Goal: Information Seeking & Learning: Check status

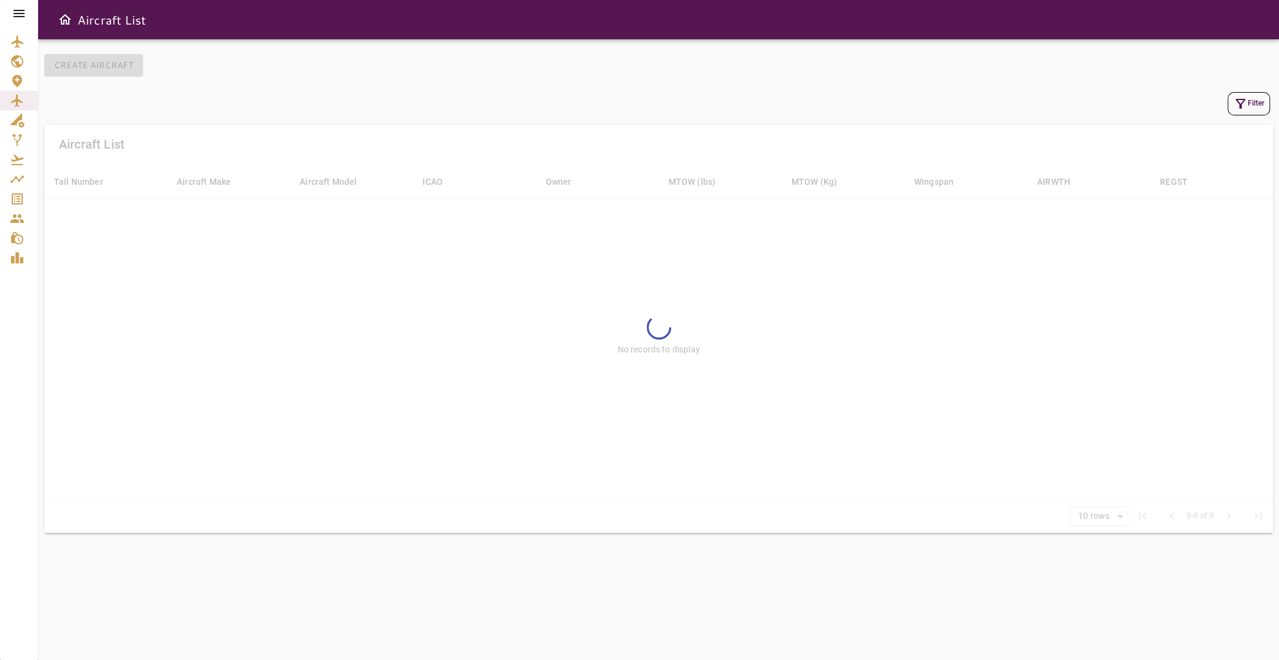
click at [21, 11] on icon at bounding box center [19, 13] width 11 height 7
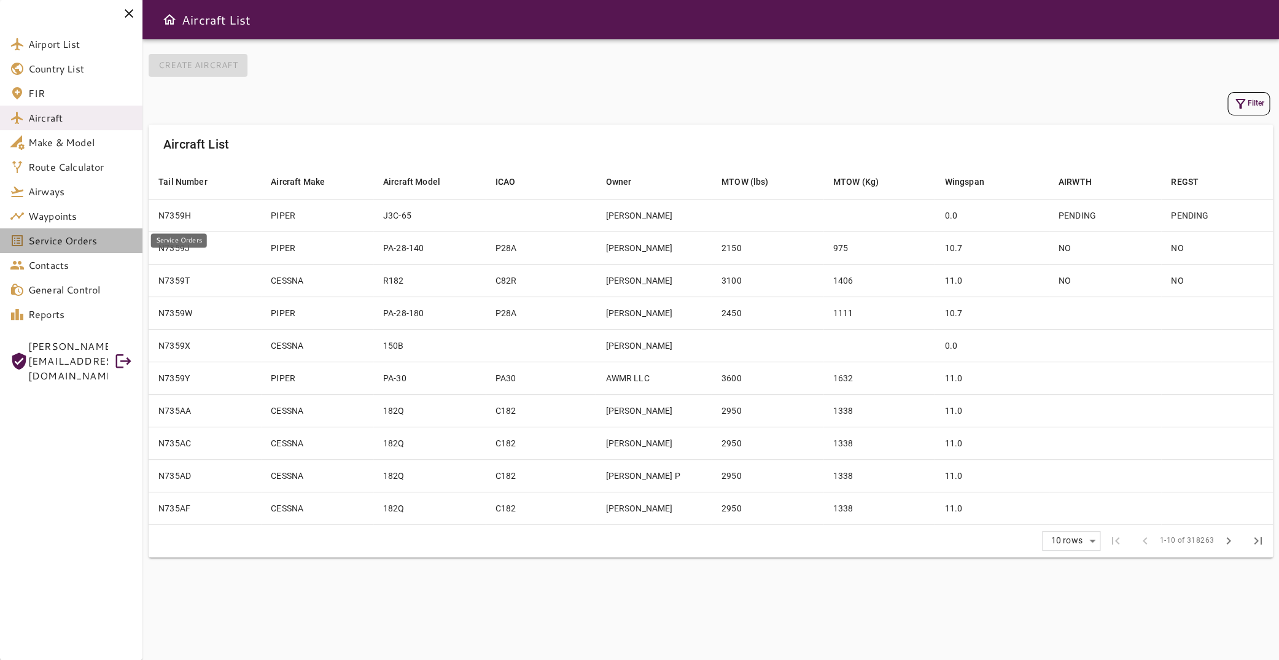
click at [87, 246] on span "Service Orders" at bounding box center [80, 240] width 104 height 15
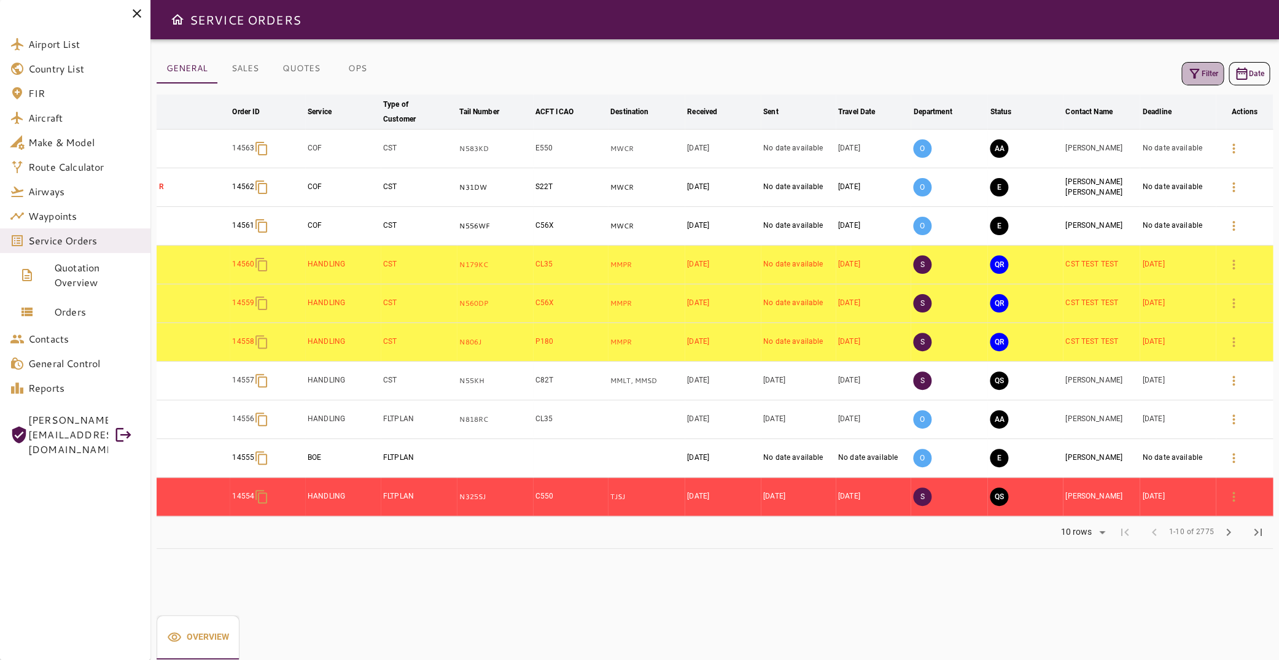
click at [1187, 69] on icon "button" at bounding box center [1194, 73] width 15 height 15
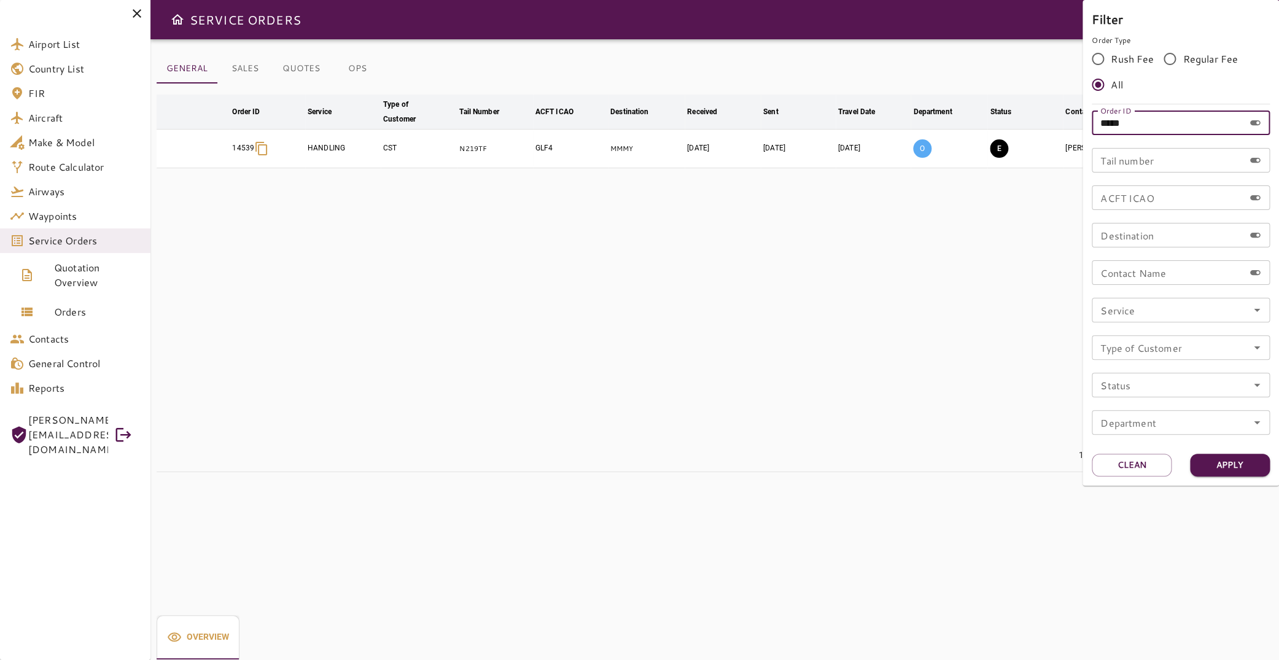
drag, startPoint x: 1160, startPoint y: 122, endPoint x: 1069, endPoint y: 117, distance: 91.6
click at [1092, 117] on input "*****" at bounding box center [1168, 123] width 152 height 25
type input "*****"
click at [1251, 471] on button "Apply" at bounding box center [1230, 465] width 80 height 23
click at [709, 245] on div at bounding box center [639, 330] width 1279 height 660
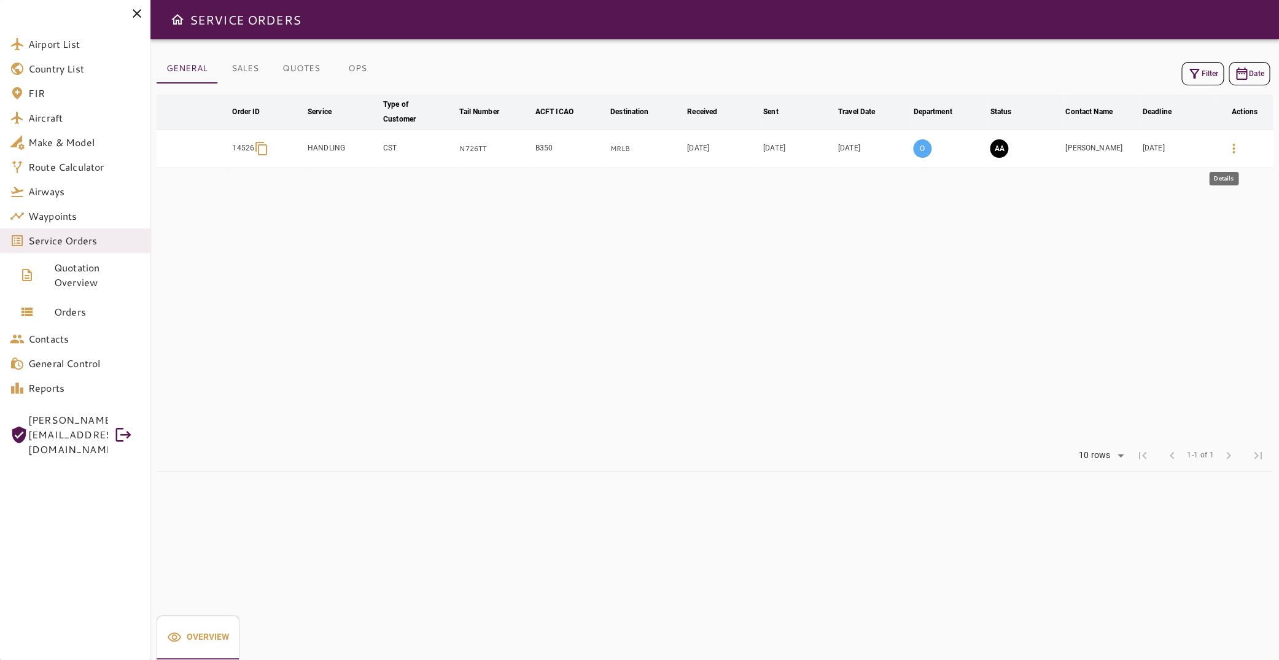
click at [1227, 147] on icon "button" at bounding box center [1234, 148] width 15 height 15
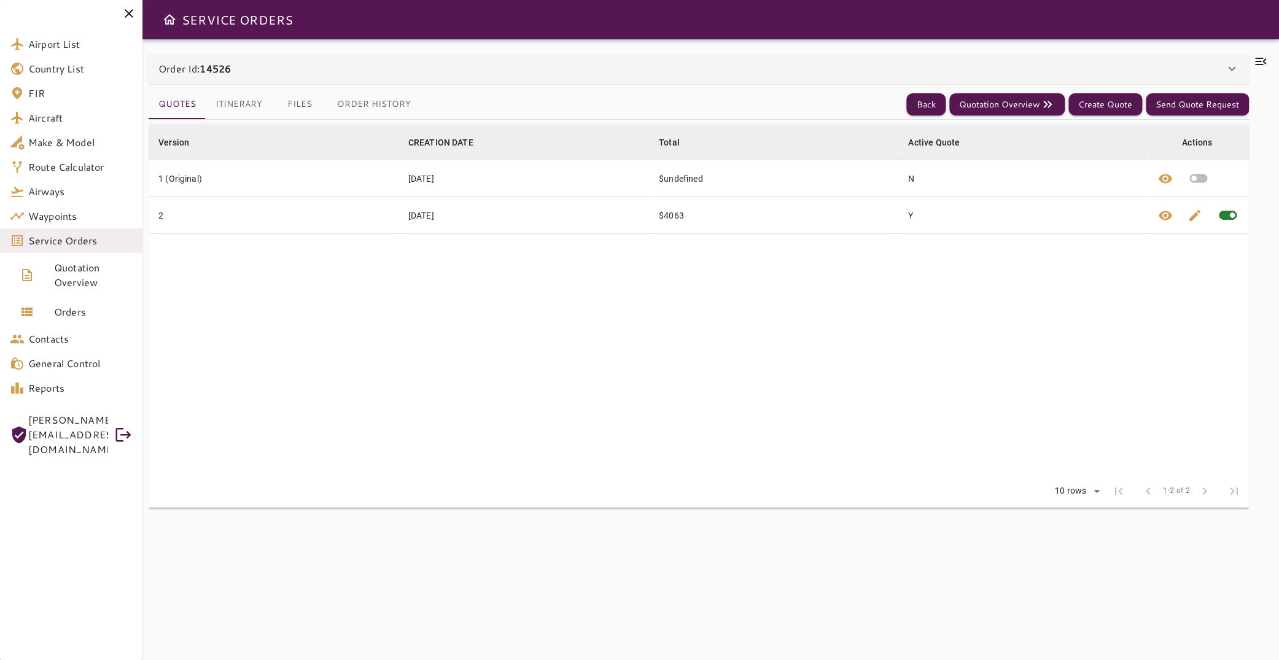
click at [239, 100] on button "Itinerary" at bounding box center [239, 104] width 66 height 29
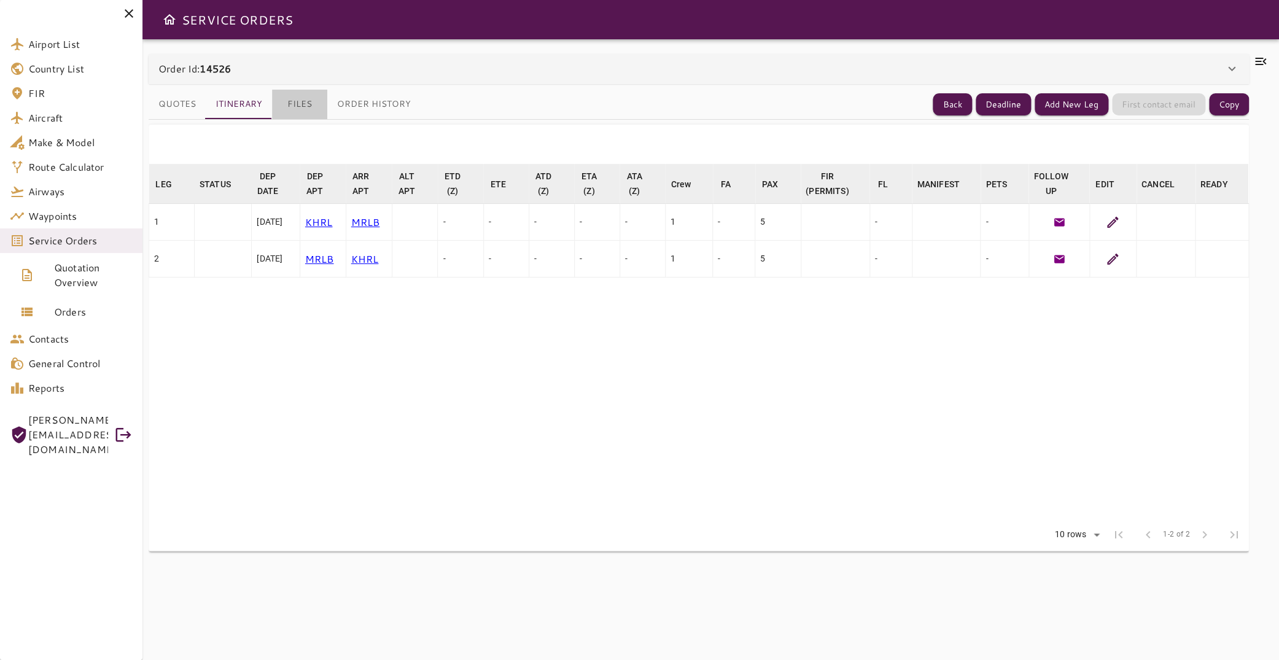
click at [297, 111] on button "Files" at bounding box center [299, 104] width 55 height 29
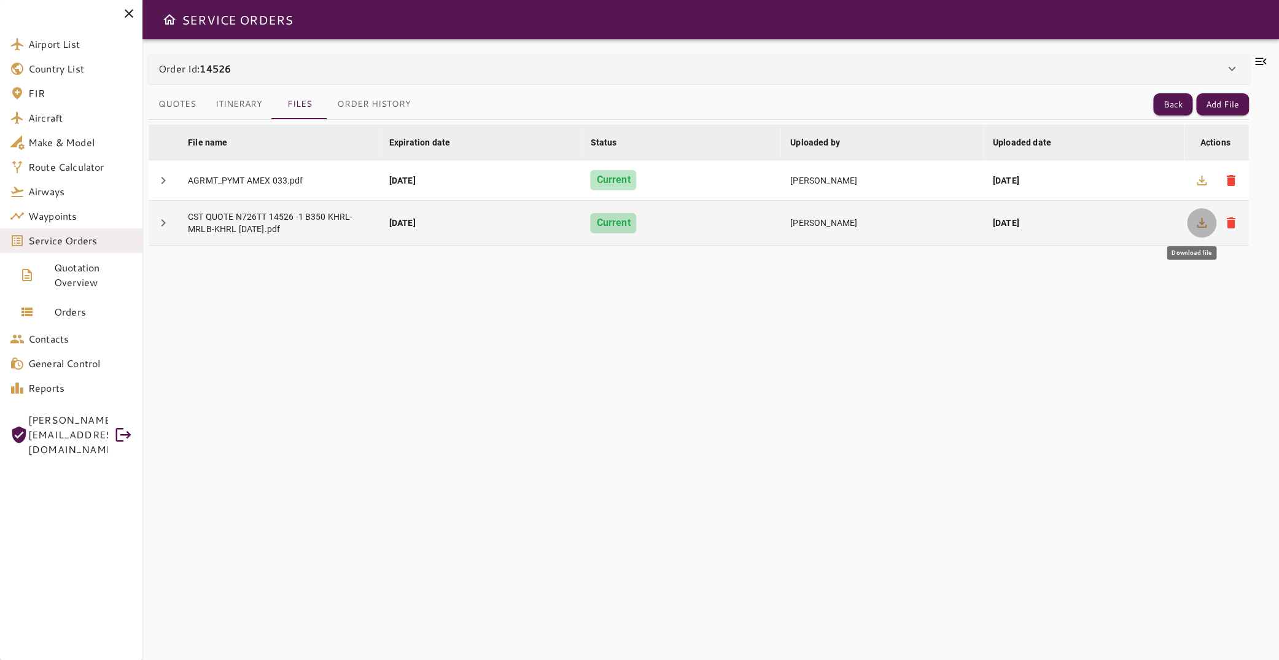
click at [1195, 226] on icon "button" at bounding box center [1202, 223] width 15 height 15
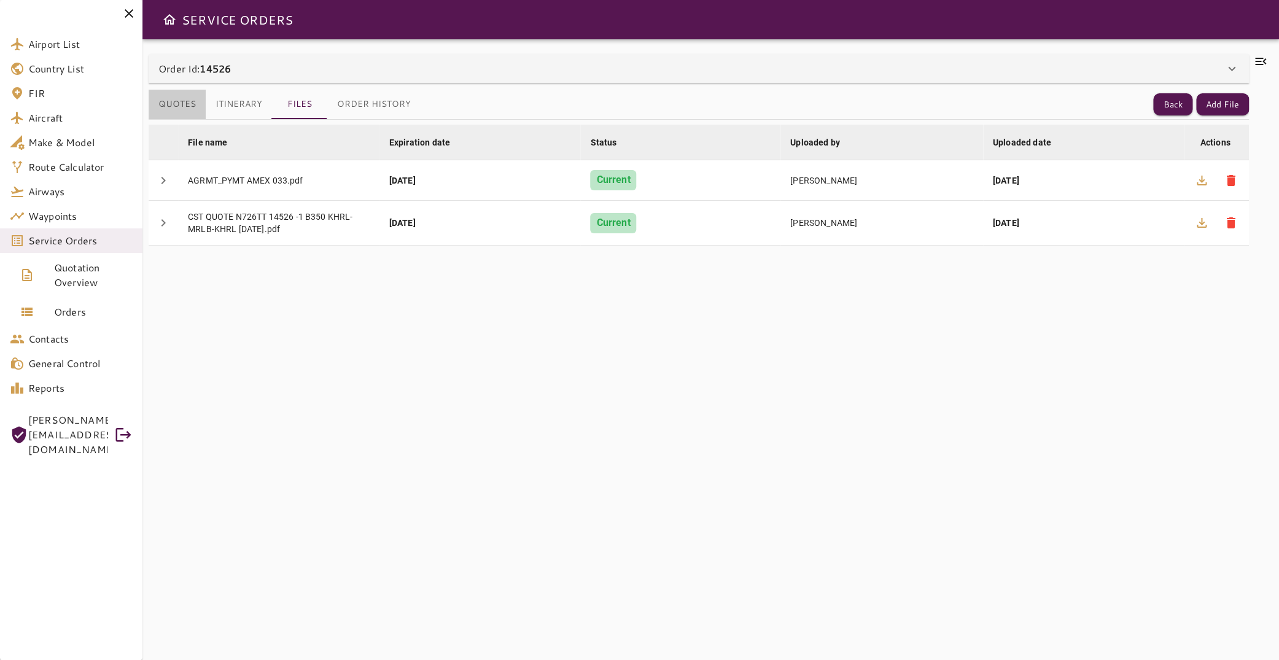
click at [188, 111] on button "Quotes" at bounding box center [177, 104] width 57 height 29
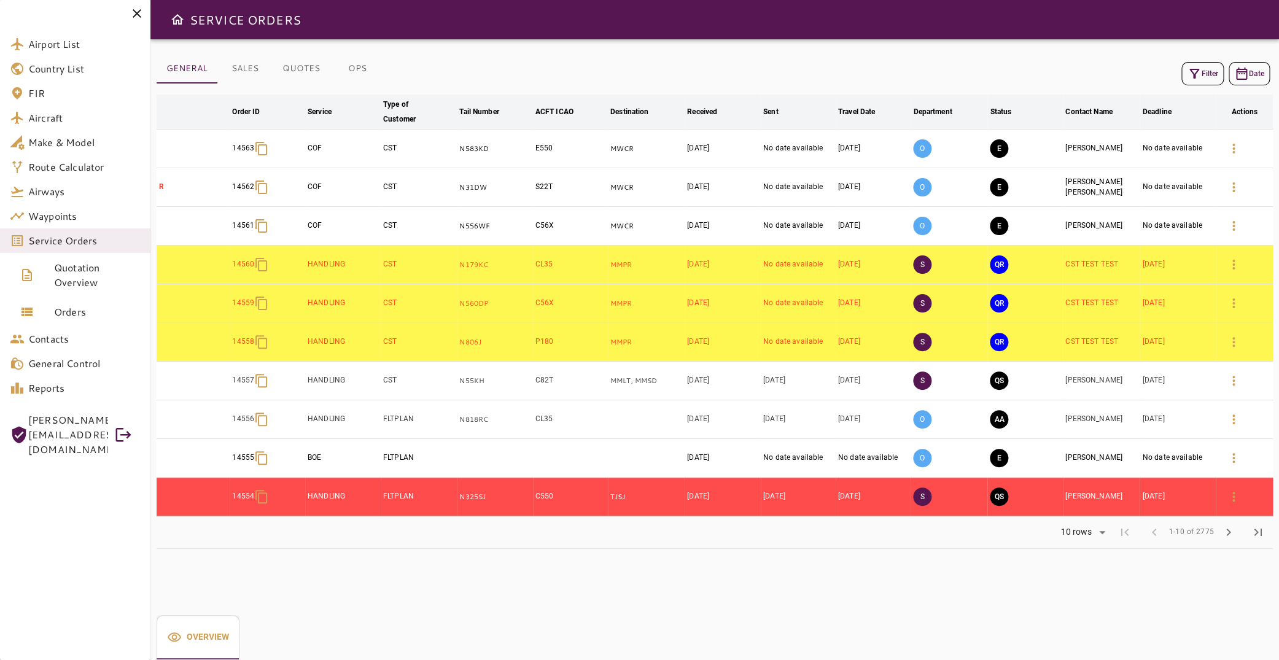
click at [1205, 76] on button "Filter" at bounding box center [1203, 73] width 42 height 23
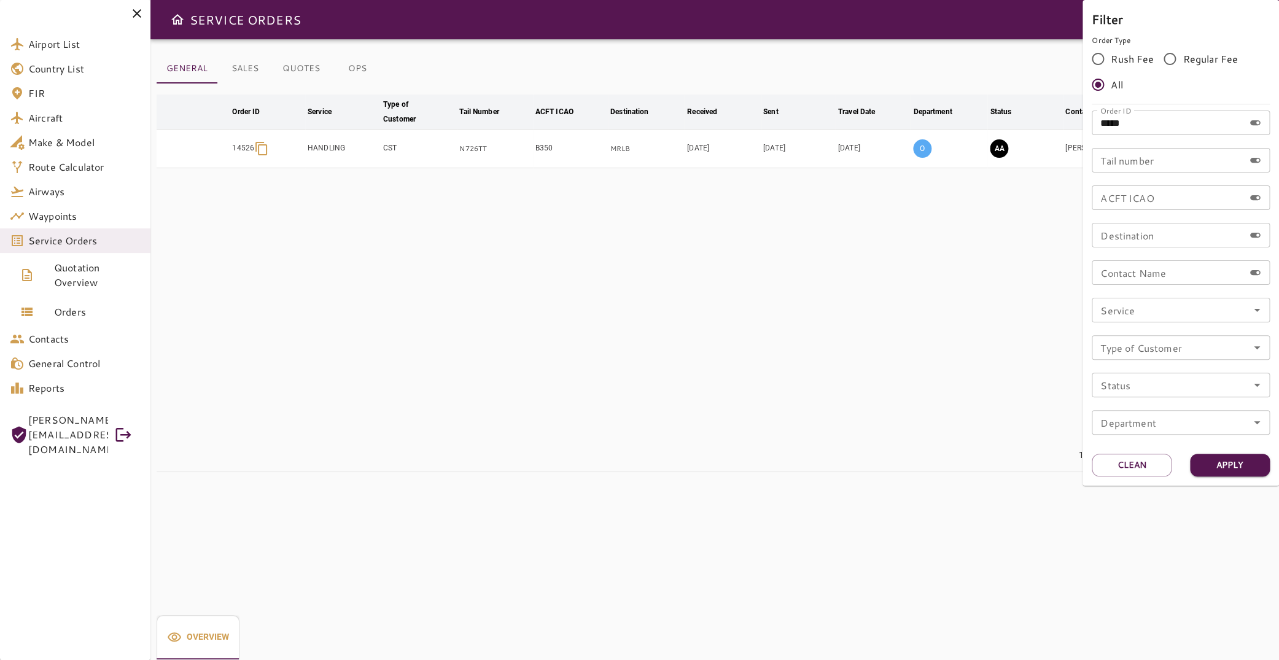
click at [897, 281] on div at bounding box center [639, 330] width 1279 height 660
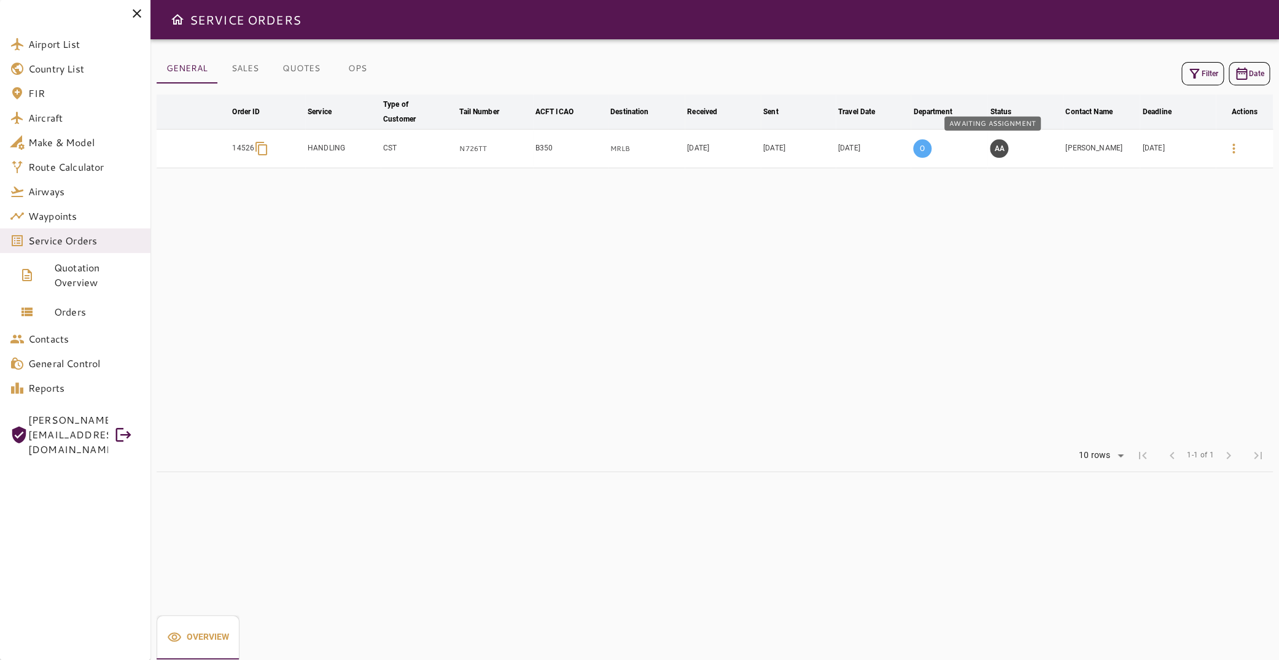
click at [998, 146] on button "AA" at bounding box center [999, 148] width 18 height 18
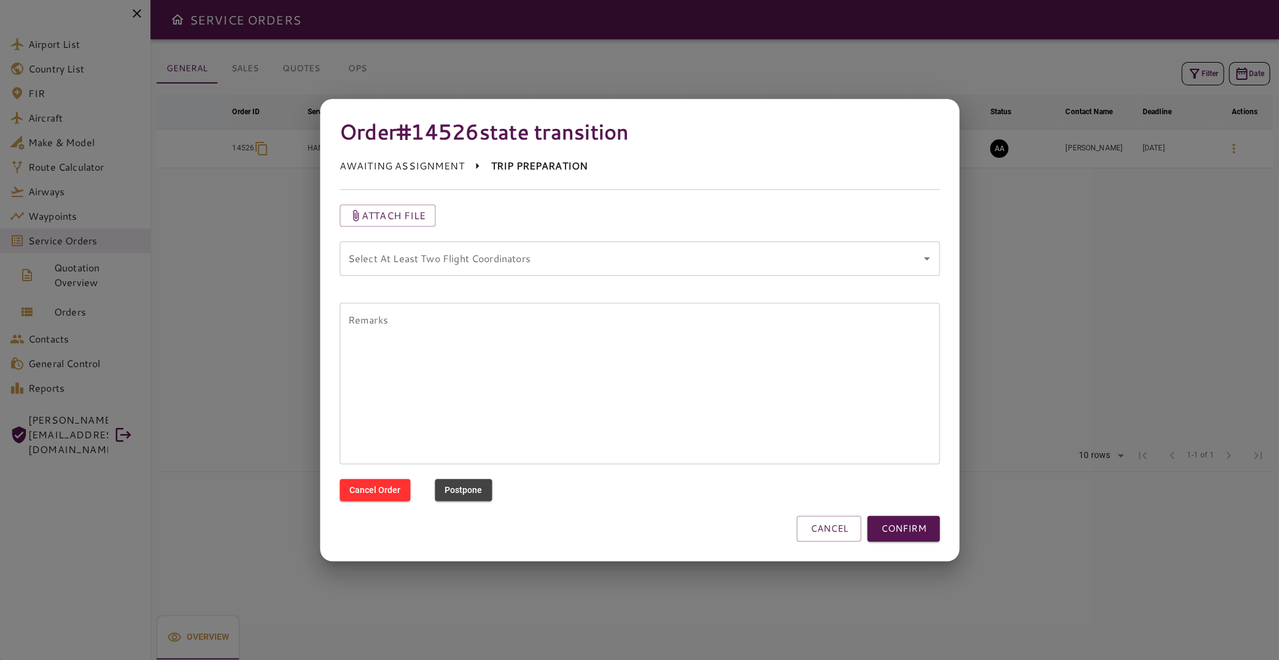
click at [920, 256] on icon "Open" at bounding box center [926, 258] width 15 height 15
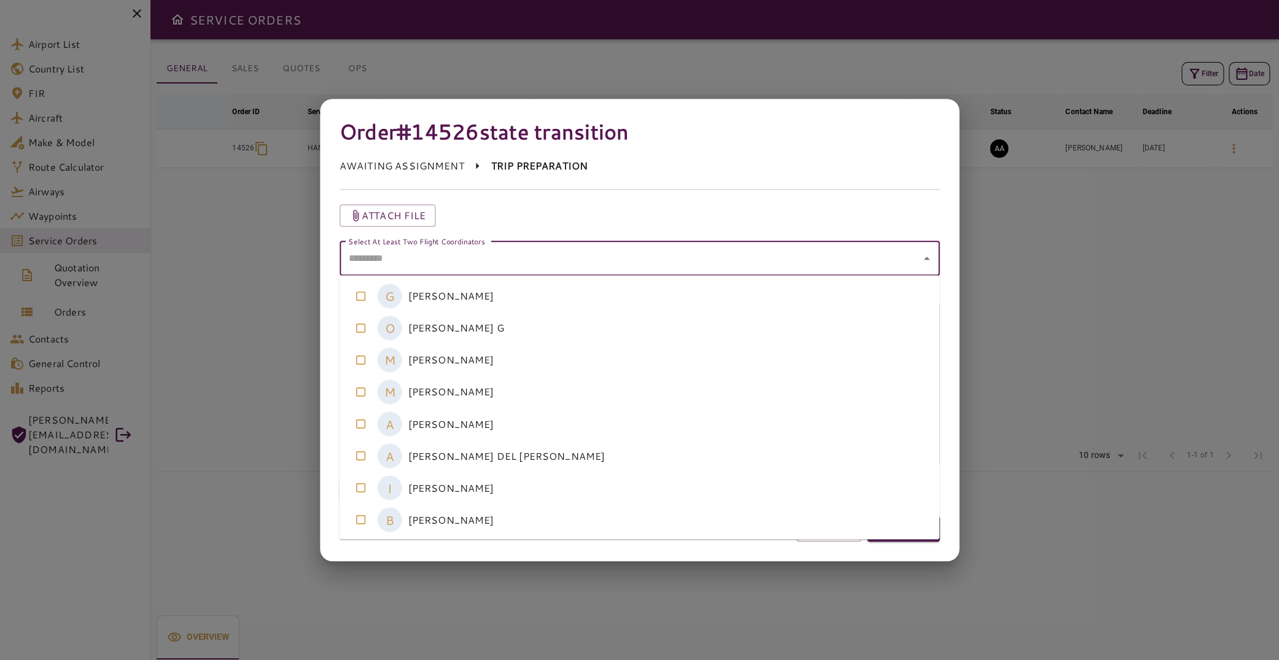
click at [562, 420] on coordinators-option-4 "A [PERSON_NAME]" at bounding box center [640, 424] width 600 height 32
click at [566, 449] on coordinators-option-5 "A [PERSON_NAME] DEL [PERSON_NAME]" at bounding box center [640, 456] width 600 height 32
click at [803, 560] on div "Order #14526 state transition AWAITING ASSIGNMENT TRIP PREPARATION Attach file …" at bounding box center [640, 330] width 640 height 463
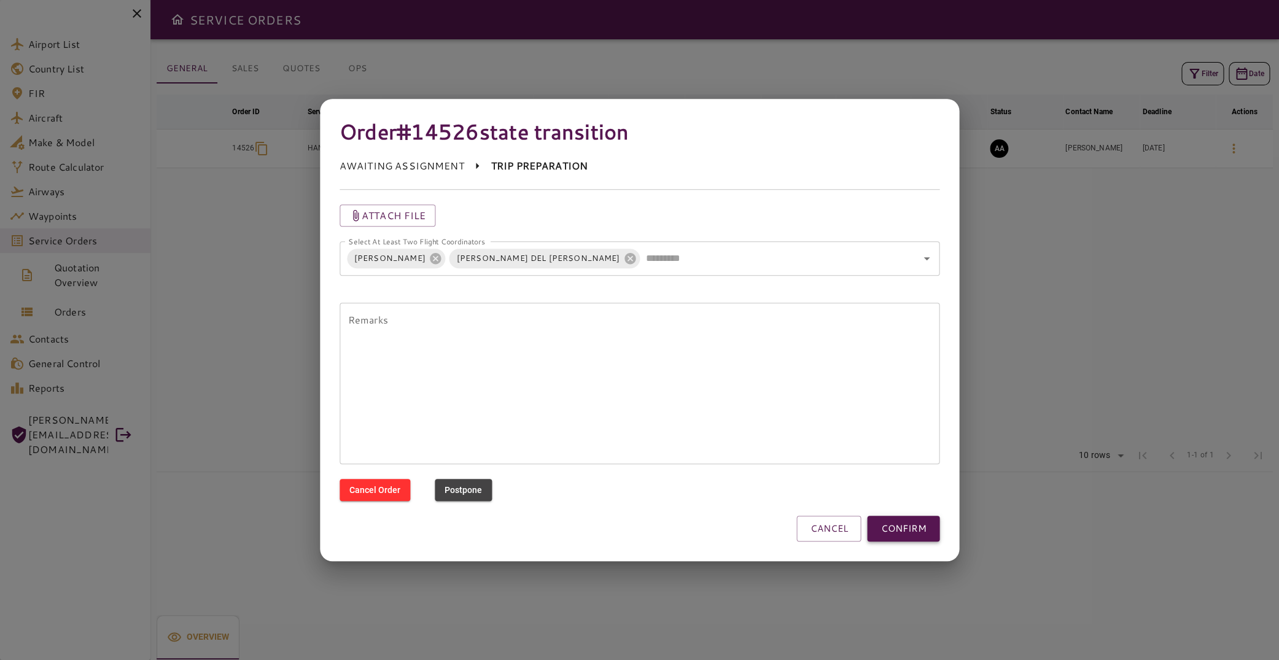
click at [905, 530] on button "CONFIRM" at bounding box center [903, 529] width 72 height 26
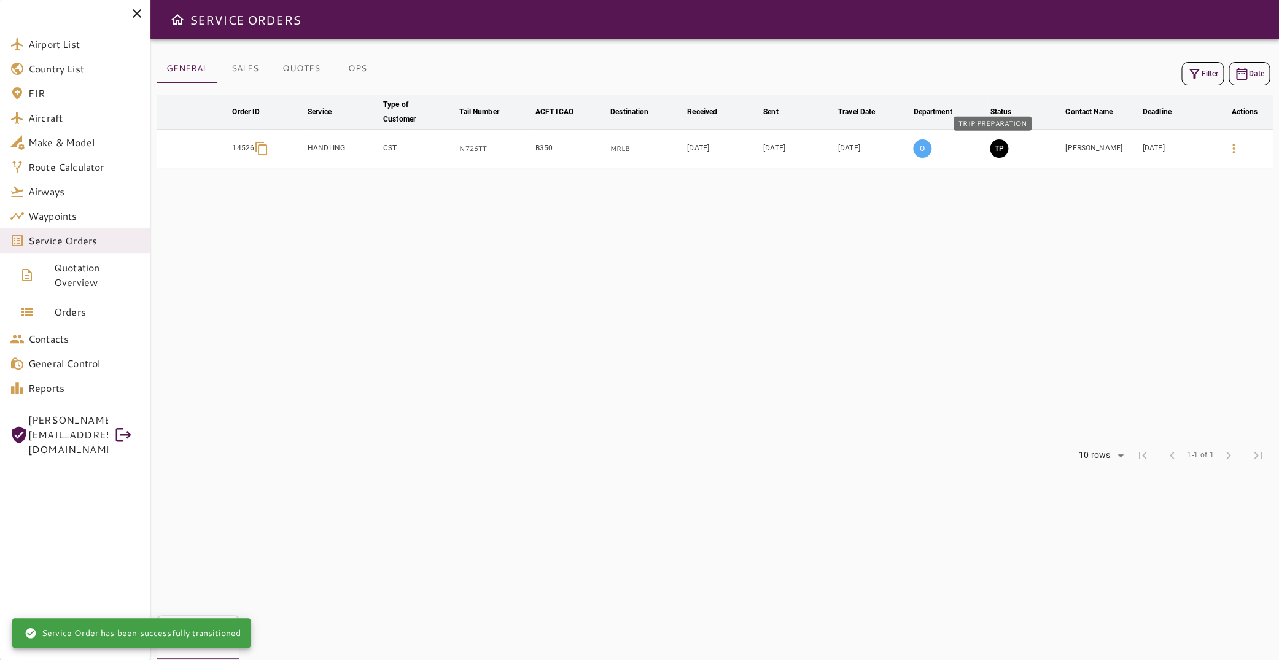
click at [993, 147] on button "TP" at bounding box center [999, 148] width 18 height 18
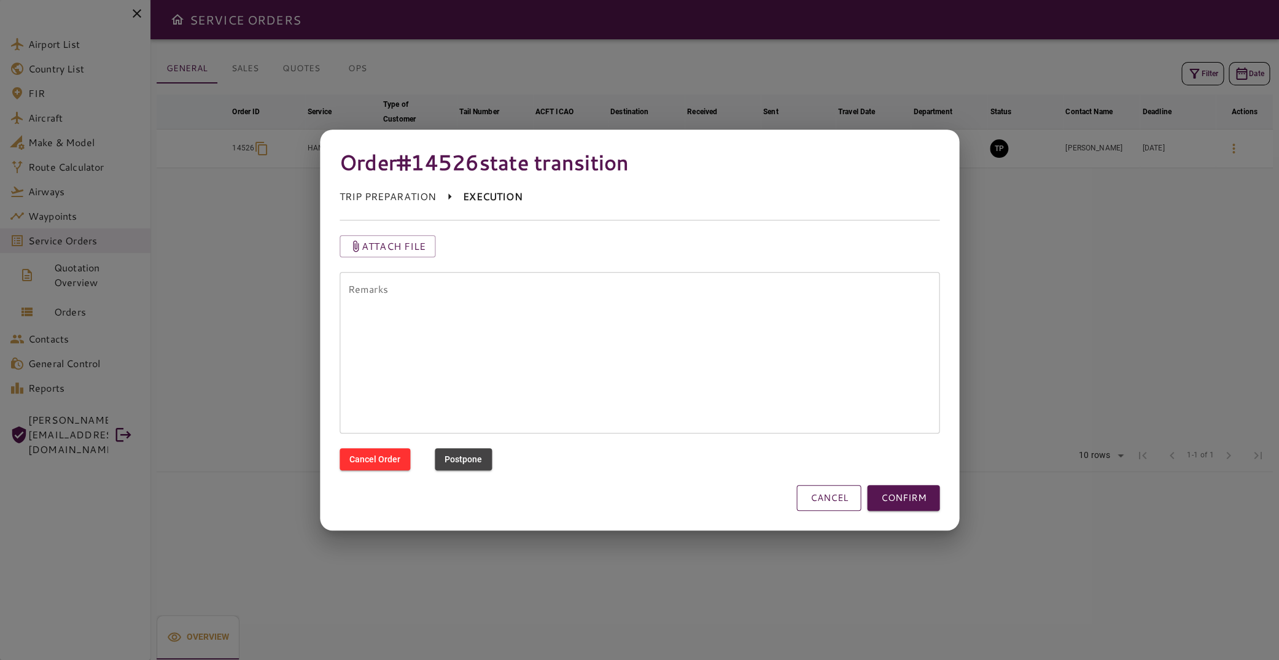
click at [839, 502] on button "CANCEL" at bounding box center [829, 498] width 64 height 26
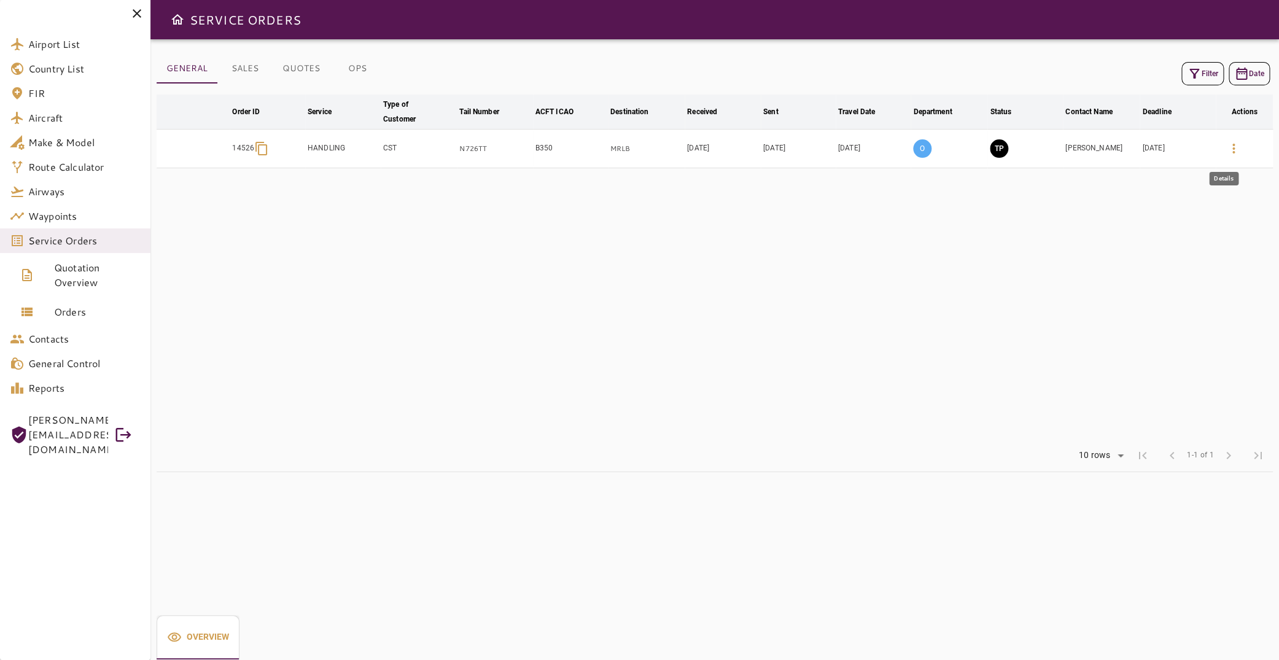
click at [1227, 146] on icon "button" at bounding box center [1234, 148] width 15 height 15
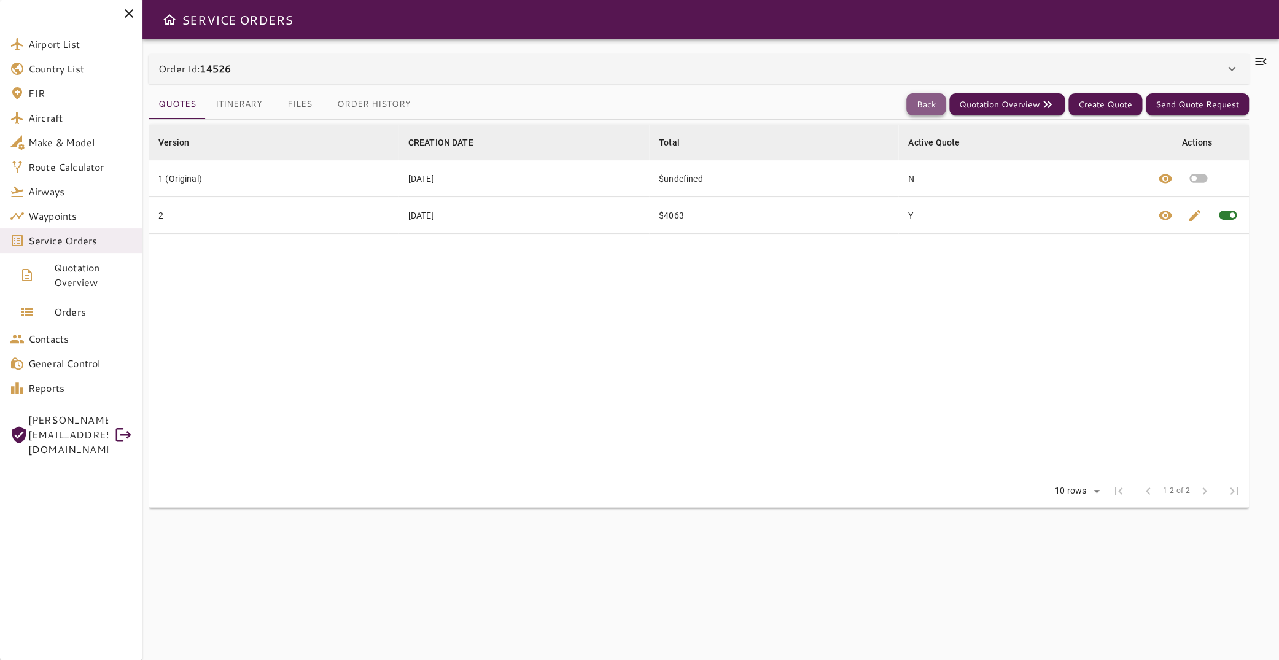
click at [924, 98] on button "Back" at bounding box center [926, 104] width 39 height 23
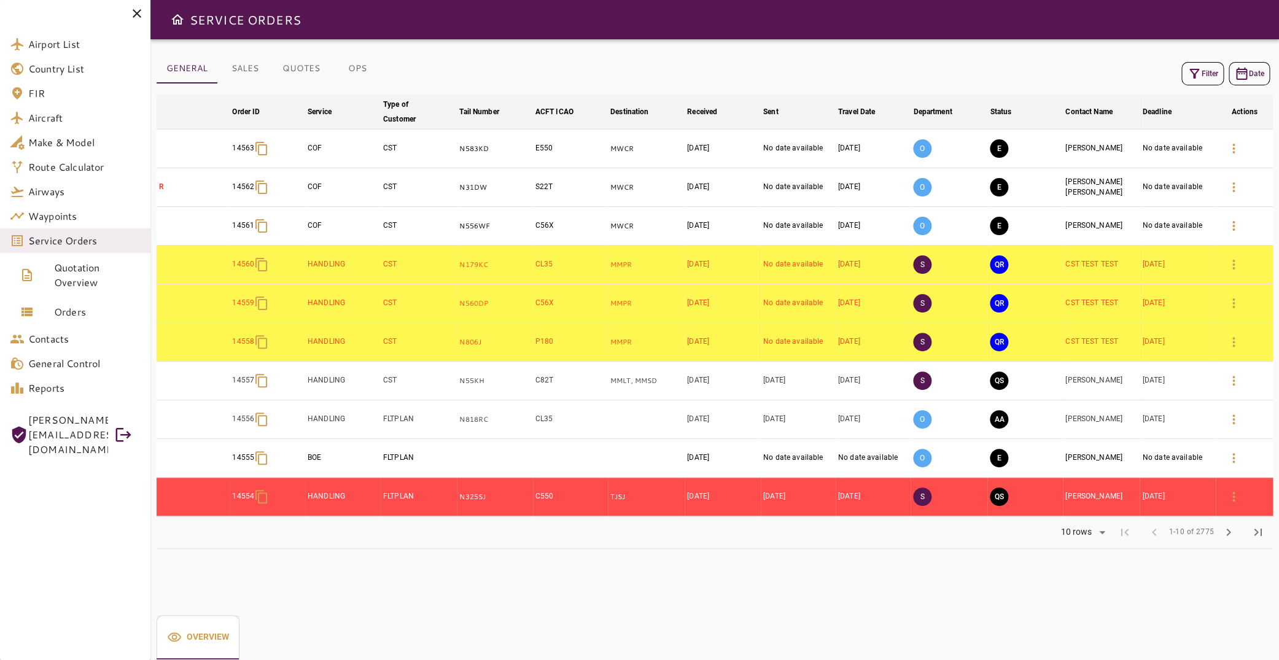
click at [1209, 80] on button "Filter" at bounding box center [1203, 73] width 42 height 23
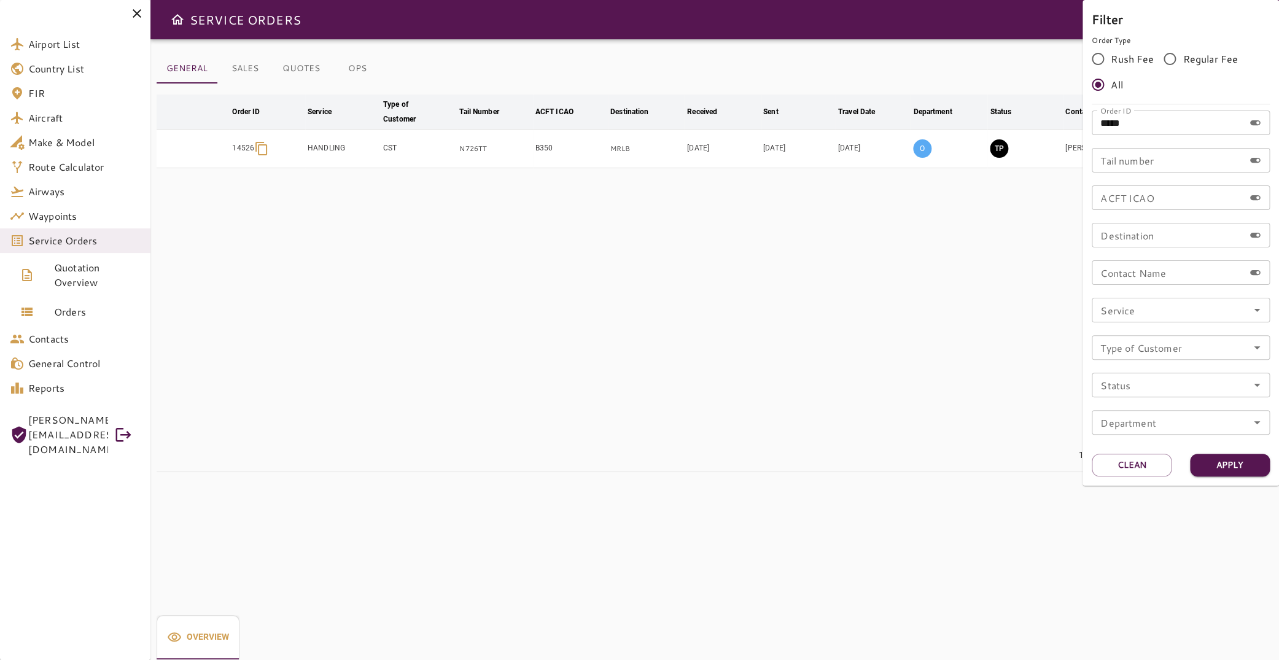
click at [942, 297] on div at bounding box center [639, 330] width 1279 height 660
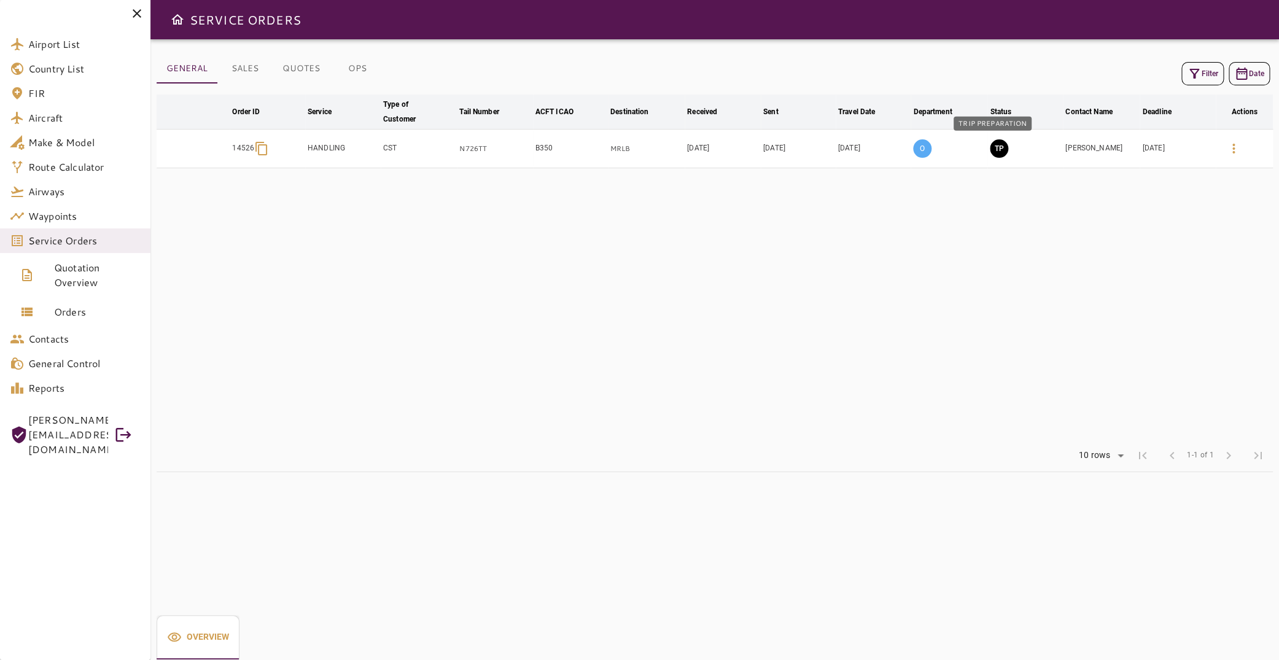
click at [990, 144] on button "TP" at bounding box center [999, 148] width 18 height 18
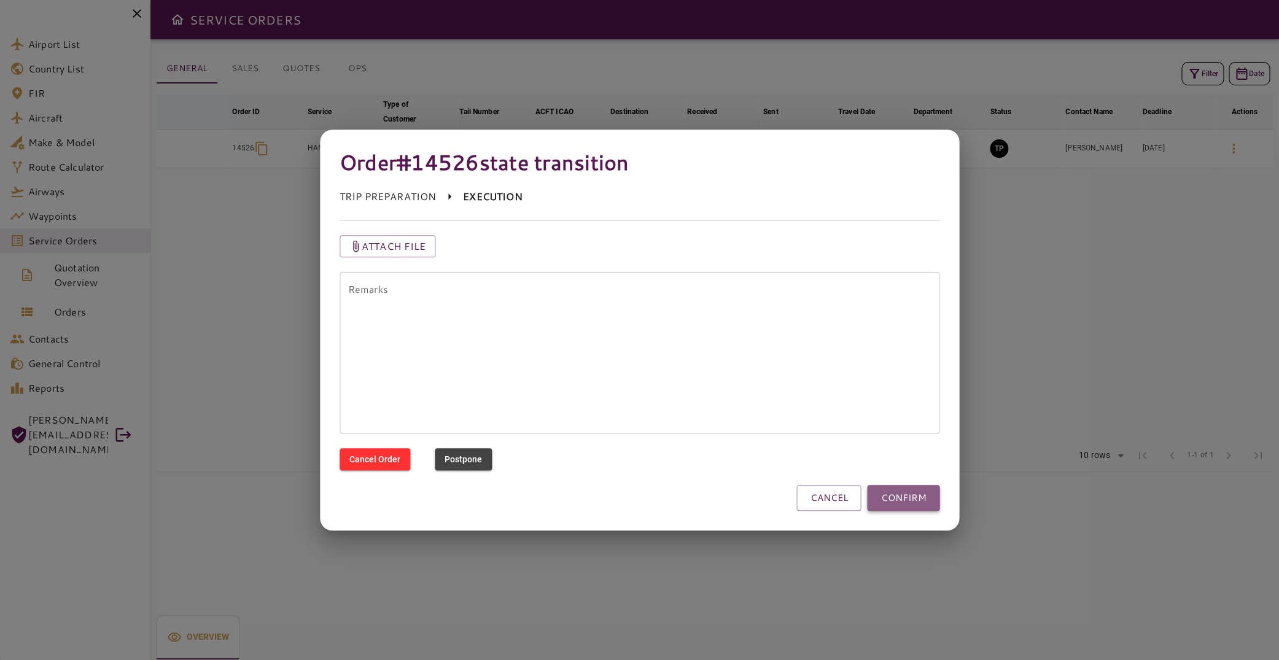
click at [905, 498] on button "CONFIRM" at bounding box center [903, 498] width 72 height 26
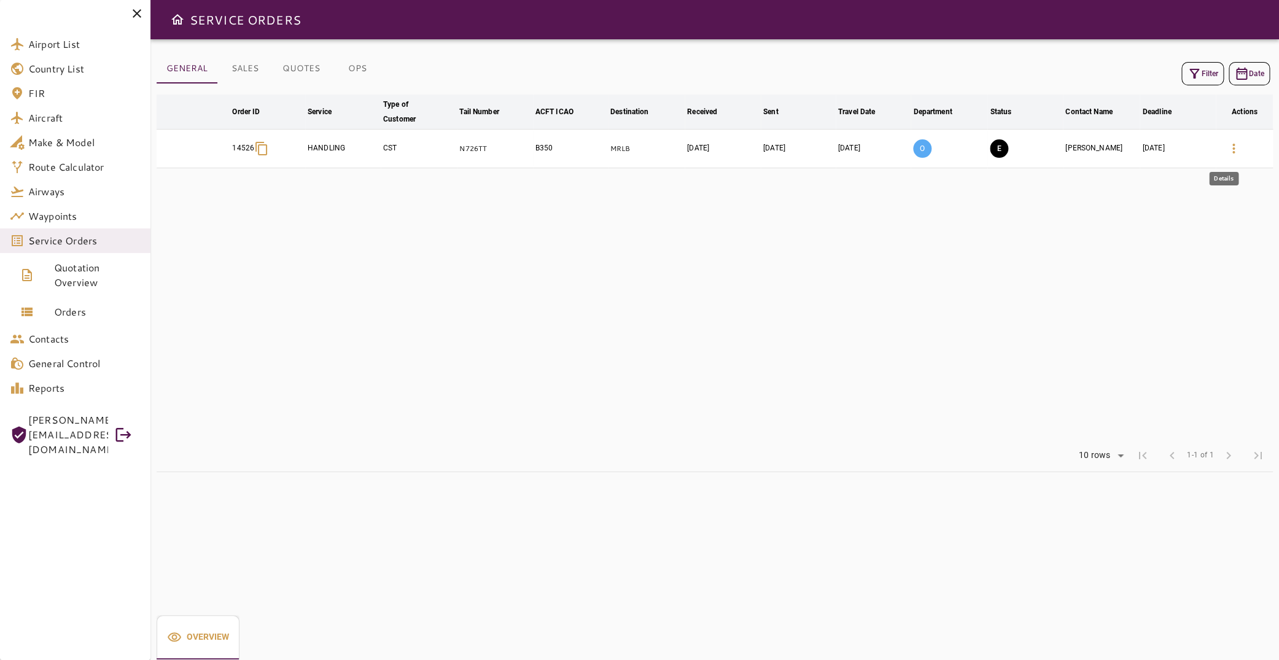
click at [1227, 146] on icon "button" at bounding box center [1234, 148] width 15 height 15
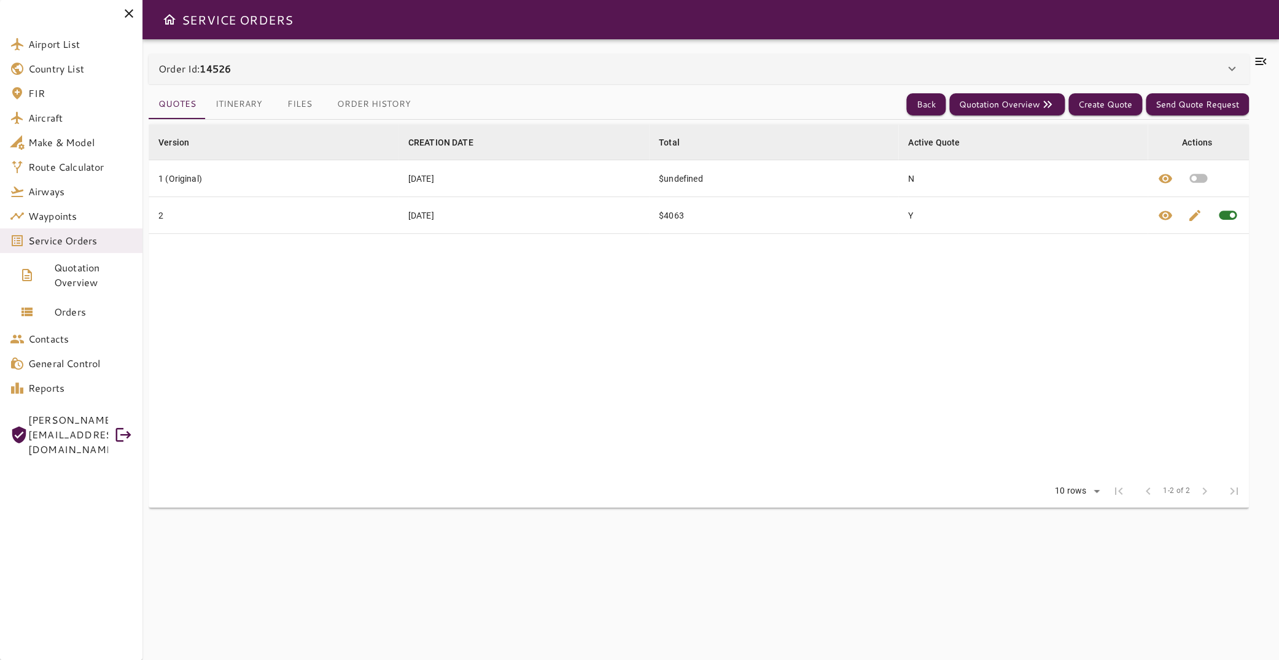
click at [1249, 69] on div at bounding box center [1261, 349] width 24 height 591
click at [1254, 63] on icon at bounding box center [1261, 61] width 15 height 15
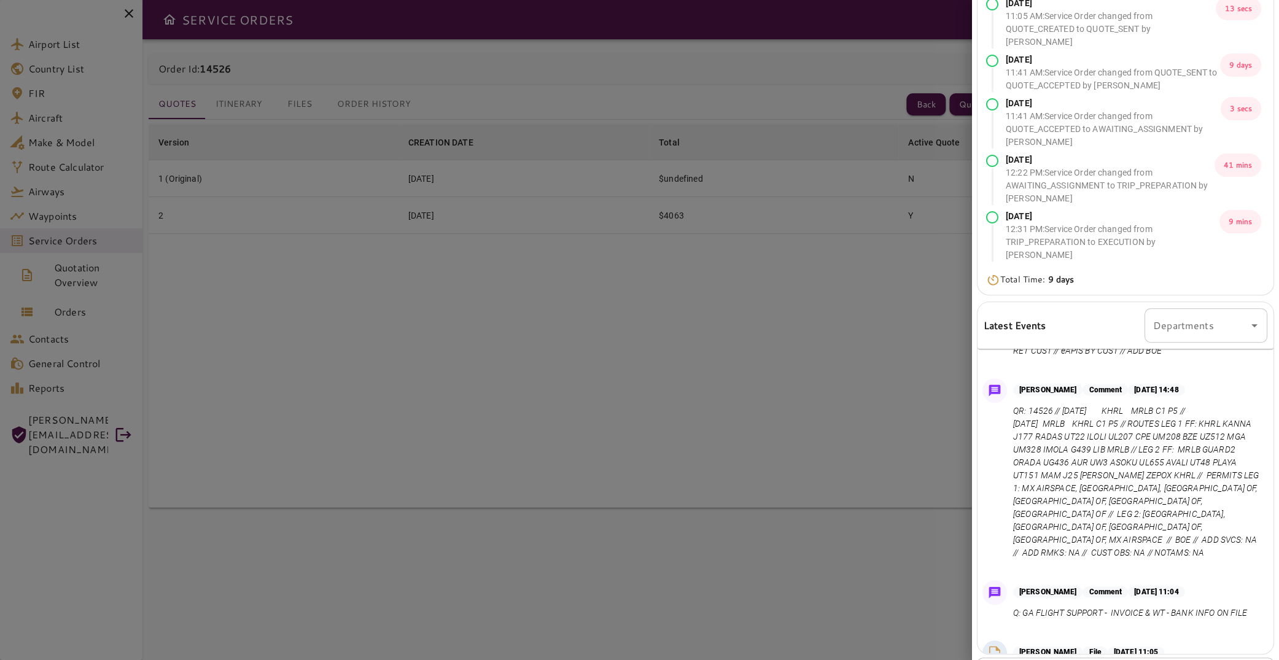
scroll to position [123, 0]
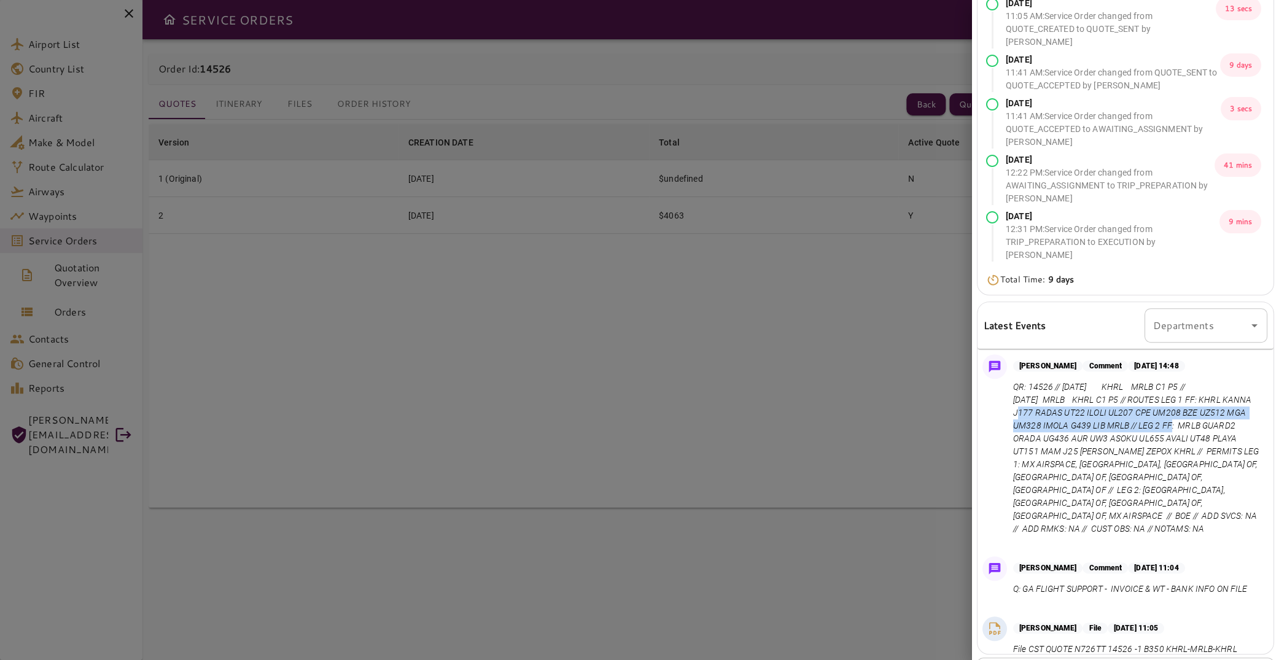
drag, startPoint x: 1026, startPoint y: 423, endPoint x: 1222, endPoint y: 436, distance: 195.8
click at [1222, 436] on p "QR: 14526 // [DATE] KHRL MRLB C1 P5 // [DATE] MRLB KHRL C1 P5 // ROUTES LEG 1 F…" at bounding box center [1137, 458] width 249 height 155
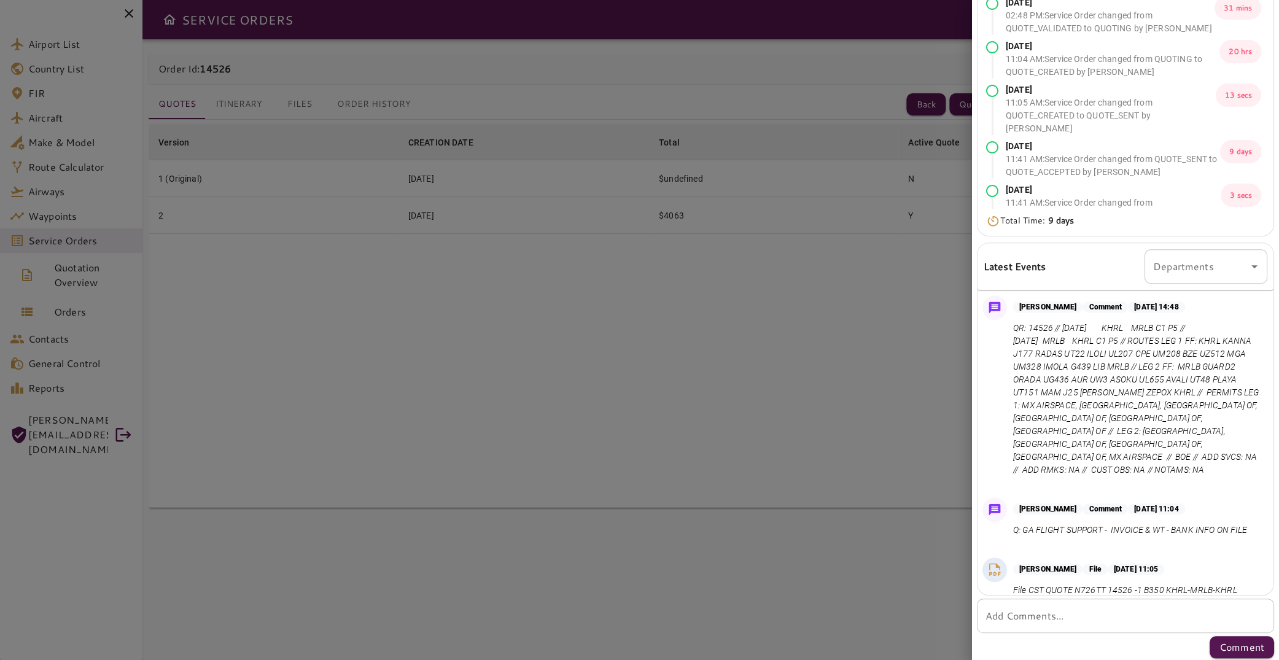
click at [1029, 370] on p "QR: 14526 // [DATE] KHRL MRLB C1 P5 // [DATE] MRLB KHRL C1 P5 // ROUTES LEG 1 F…" at bounding box center [1137, 399] width 249 height 155
drag, startPoint x: 1028, startPoint y: 364, endPoint x: 1222, endPoint y: 383, distance: 194.4
click at [1222, 383] on p "QR: 14526 // [DATE] KHRL MRLB C1 P5 // [DATE] MRLB KHRL C1 P5 // ROUTES LEG 1 F…" at bounding box center [1137, 399] width 249 height 155
copy p "KHRL KANNA J177 RADAS UT22 ILOLI UL207 CPE UM208 BZE UZ512 MGA UM328 IMOLA G439…"
drag, startPoint x: 1053, startPoint y: 394, endPoint x: 1033, endPoint y: 416, distance: 30.0
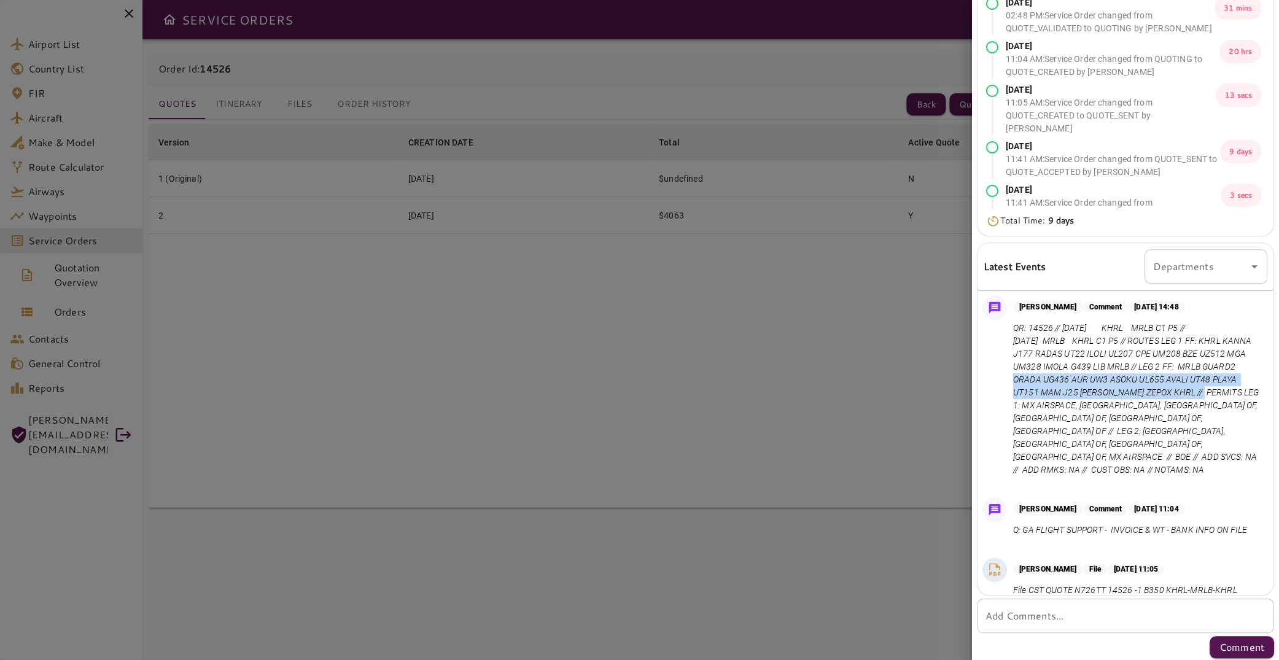
click at [1033, 416] on p "QR: 14526 // [DATE] KHRL MRLB C1 P5 // [DATE] MRLB KHRL C1 P5 // ROUTES LEG 1 F…" at bounding box center [1137, 399] width 249 height 155
copy p "MRLB GUARD2 ORADA UG436 AUR UW3 ASOKU UL655 AVALI UT48 PLAYA UT151 MAM J25 [PER…"
click at [386, 241] on div at bounding box center [639, 330] width 1279 height 660
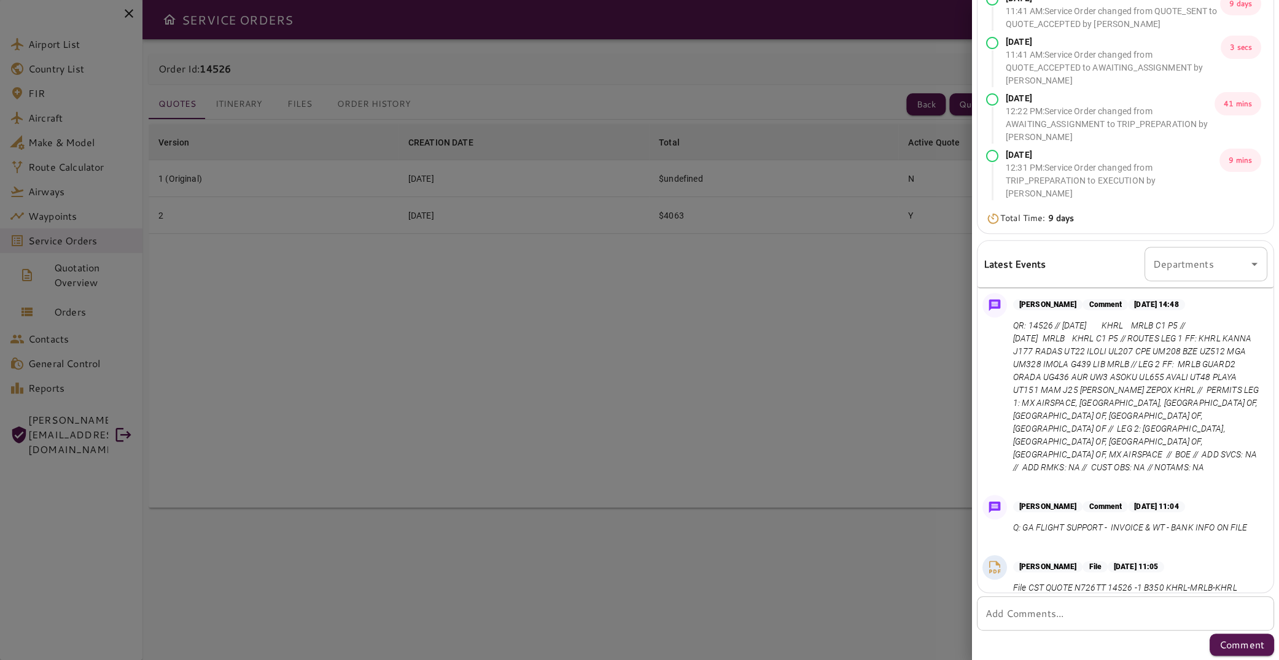
scroll to position [61, 0]
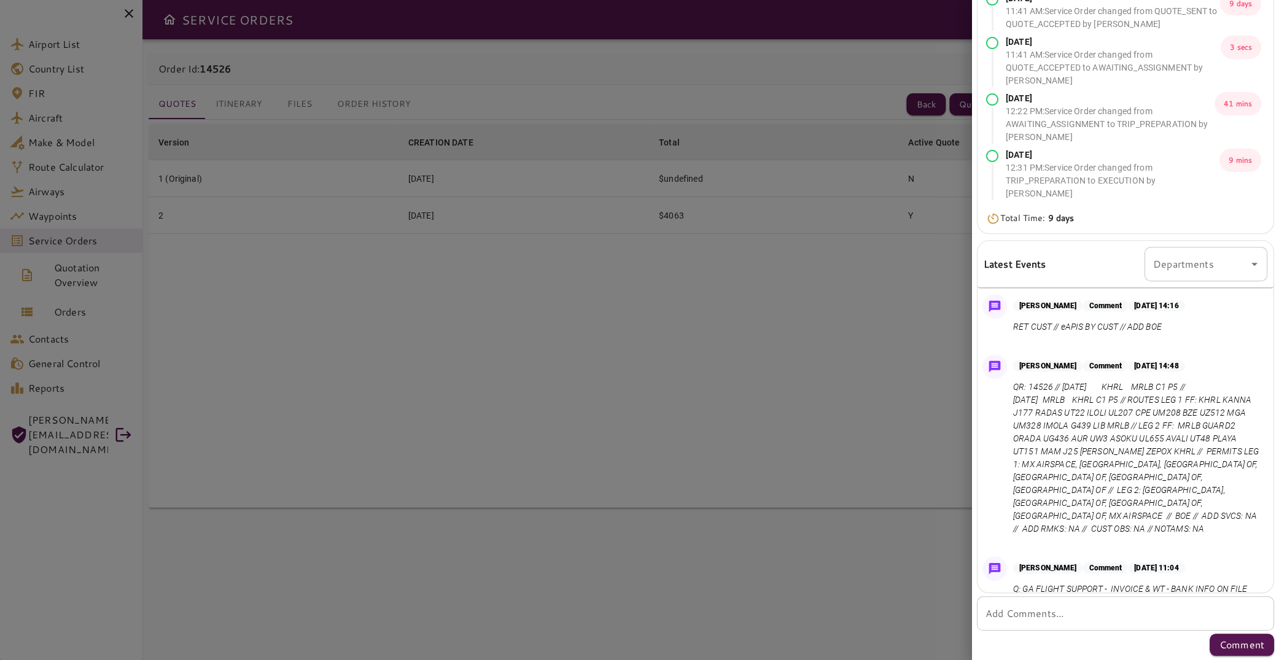
click at [365, 170] on div at bounding box center [639, 330] width 1279 height 660
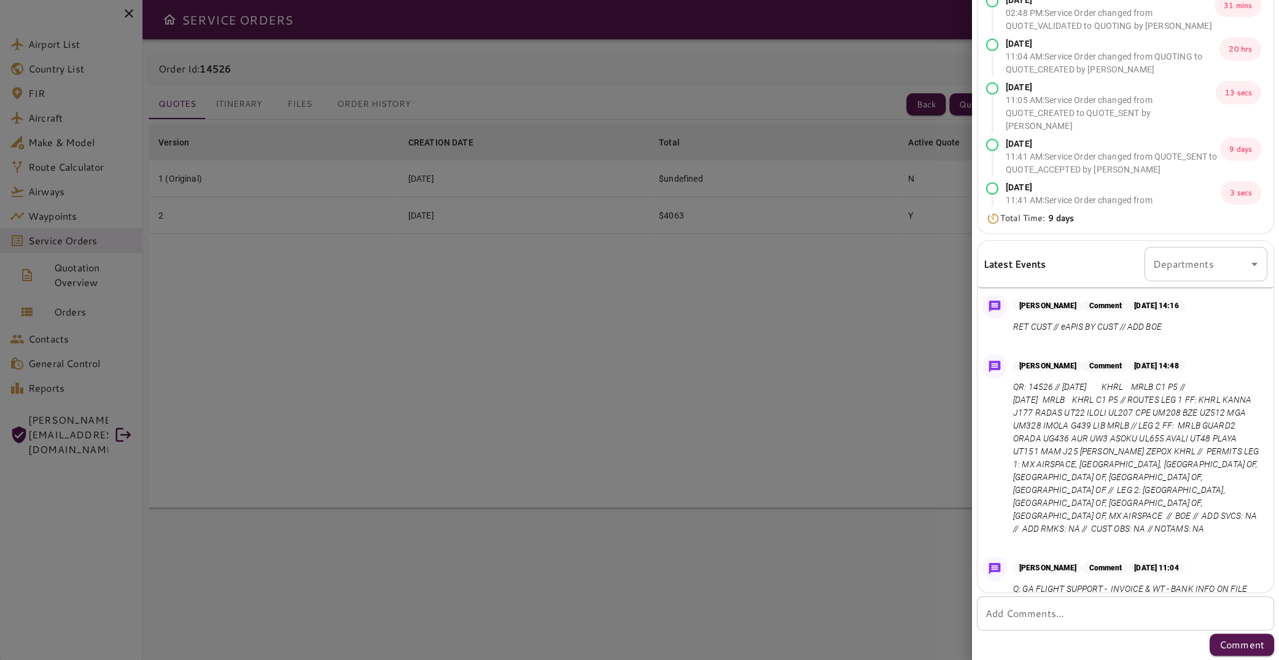
scroll to position [0, 0]
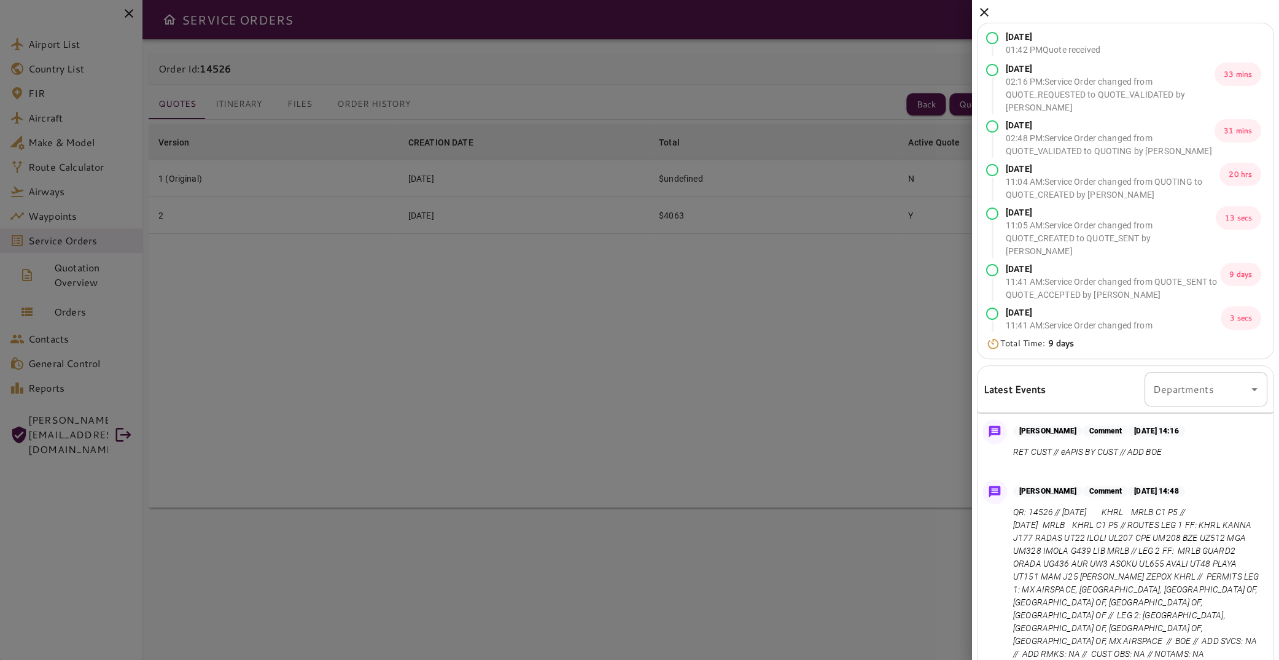
click at [988, 12] on icon at bounding box center [984, 12] width 15 height 15
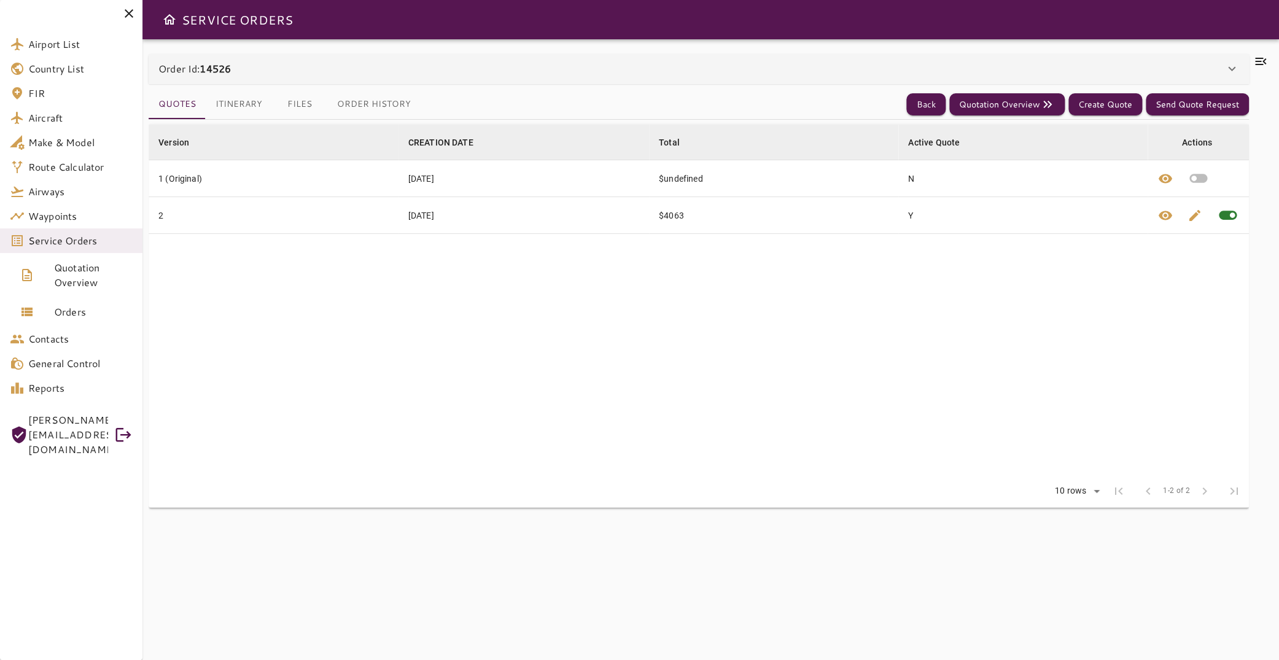
click at [245, 101] on button "Itinerary" at bounding box center [239, 104] width 66 height 29
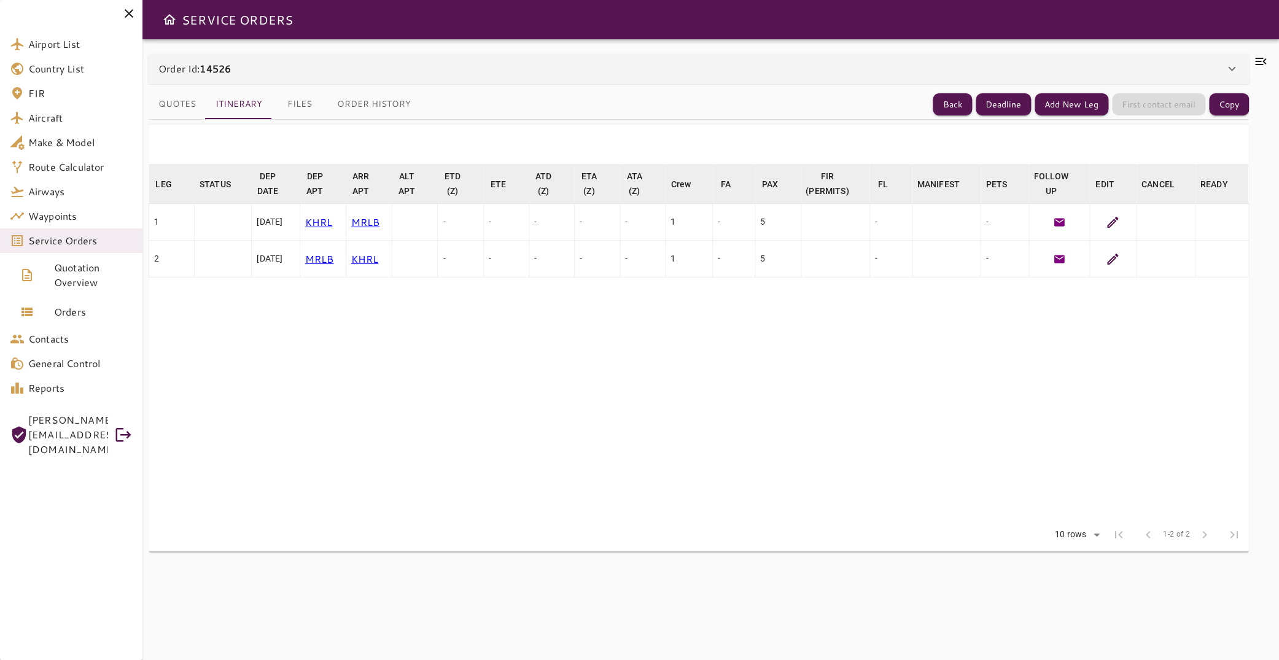
click at [184, 104] on button "Quotes" at bounding box center [177, 104] width 57 height 29
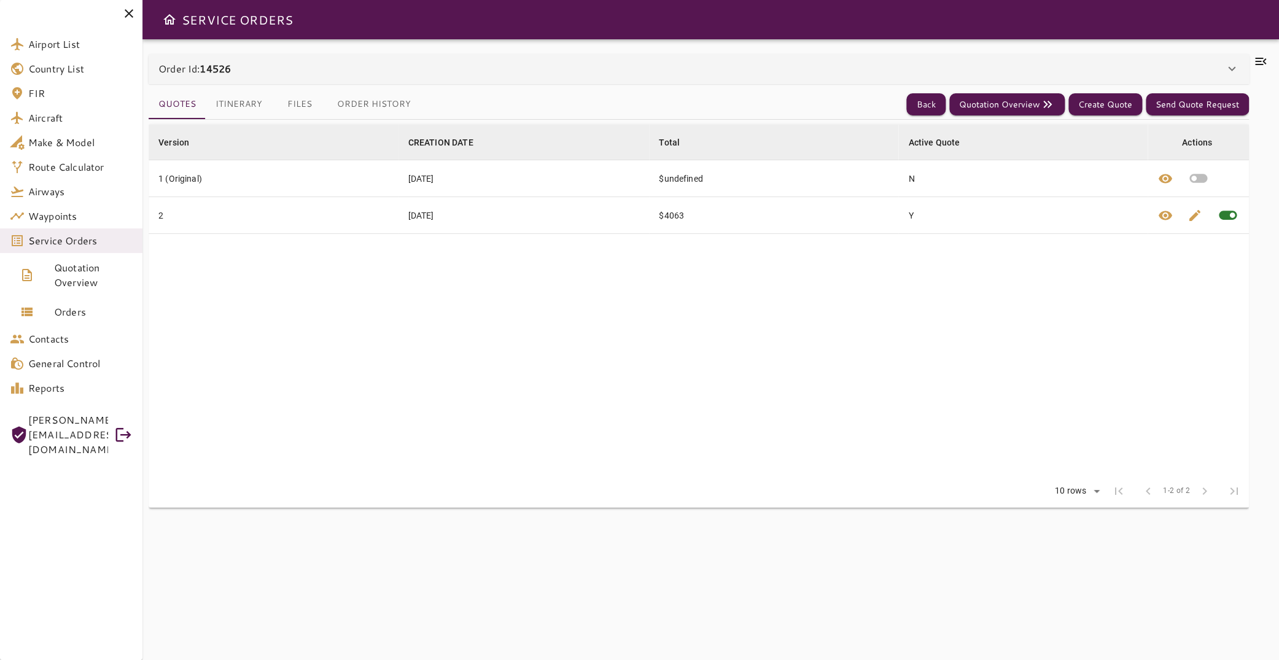
click at [1258, 60] on icon at bounding box center [1261, 61] width 15 height 15
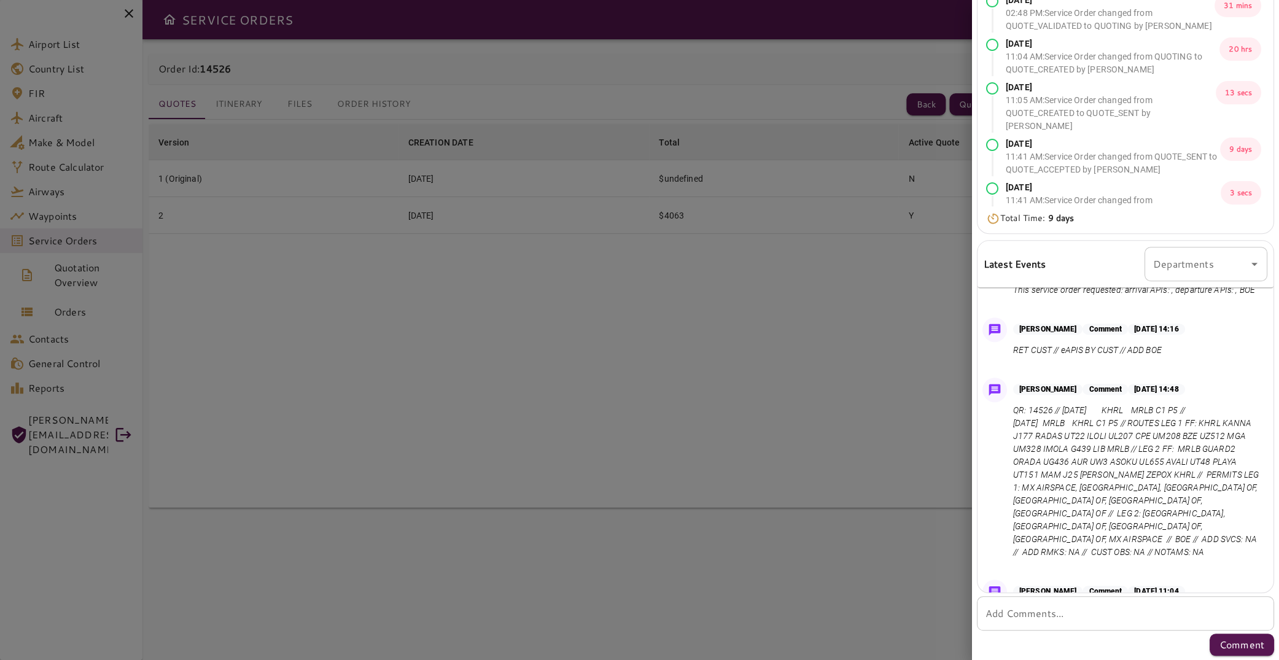
scroll to position [61, 0]
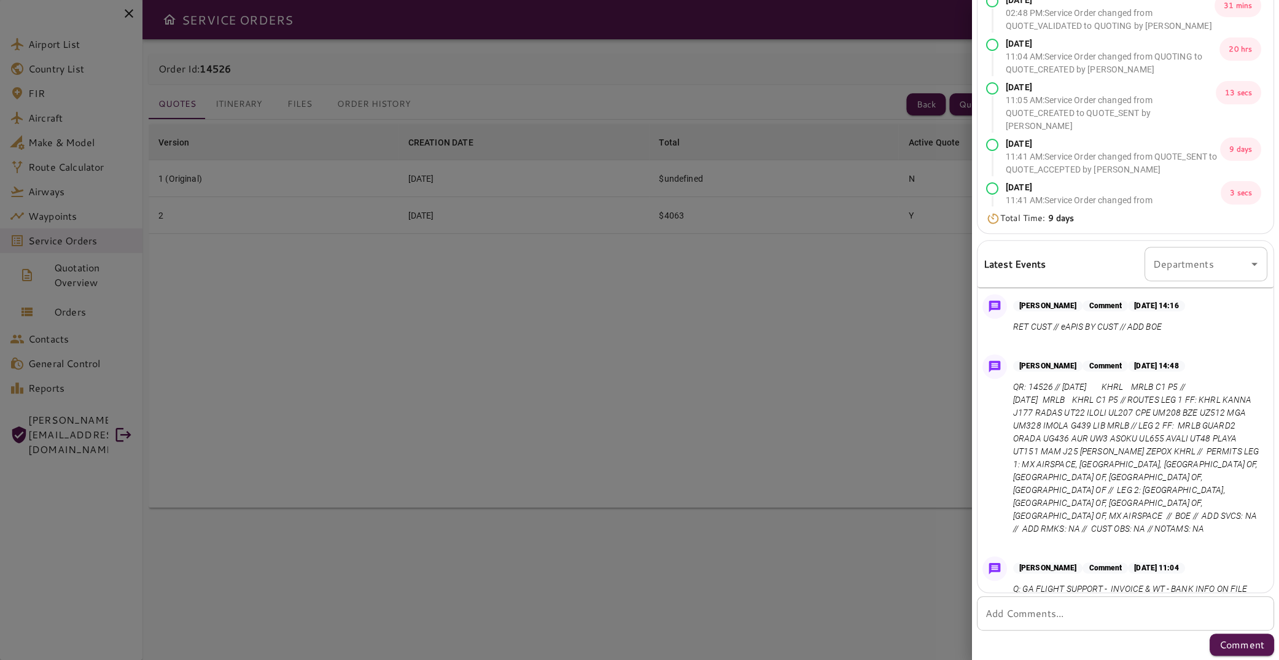
click at [283, 124] on div at bounding box center [639, 330] width 1279 height 660
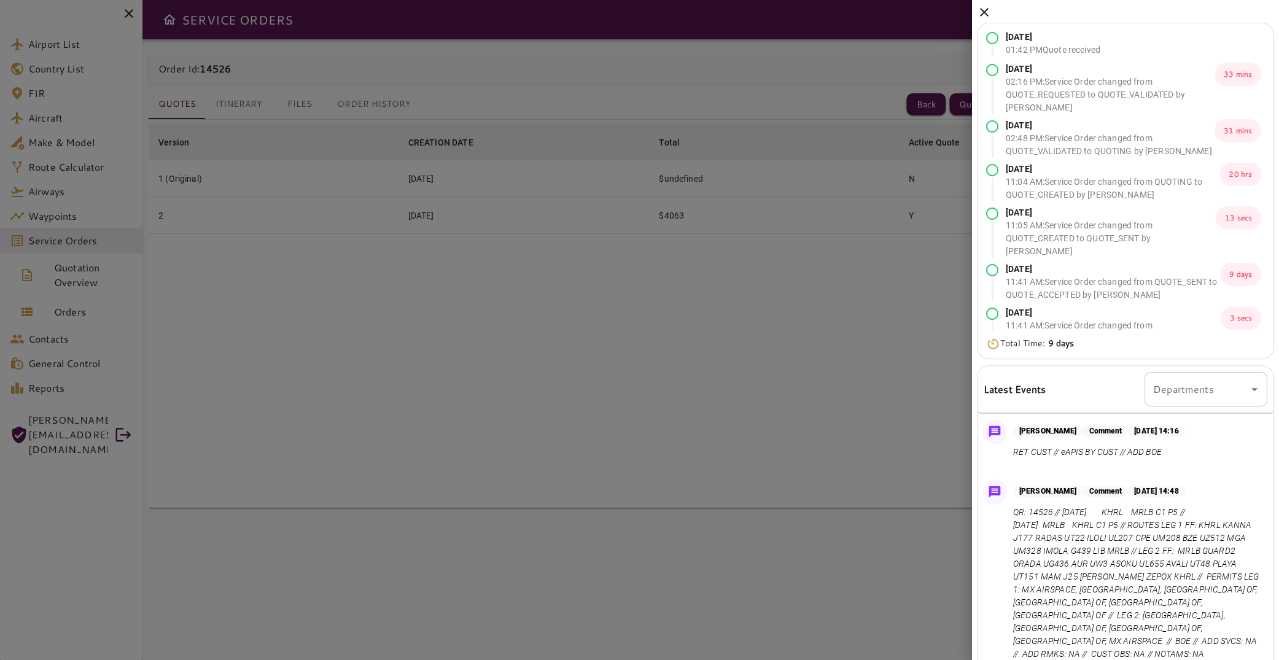
click at [988, 14] on icon at bounding box center [984, 12] width 15 height 15
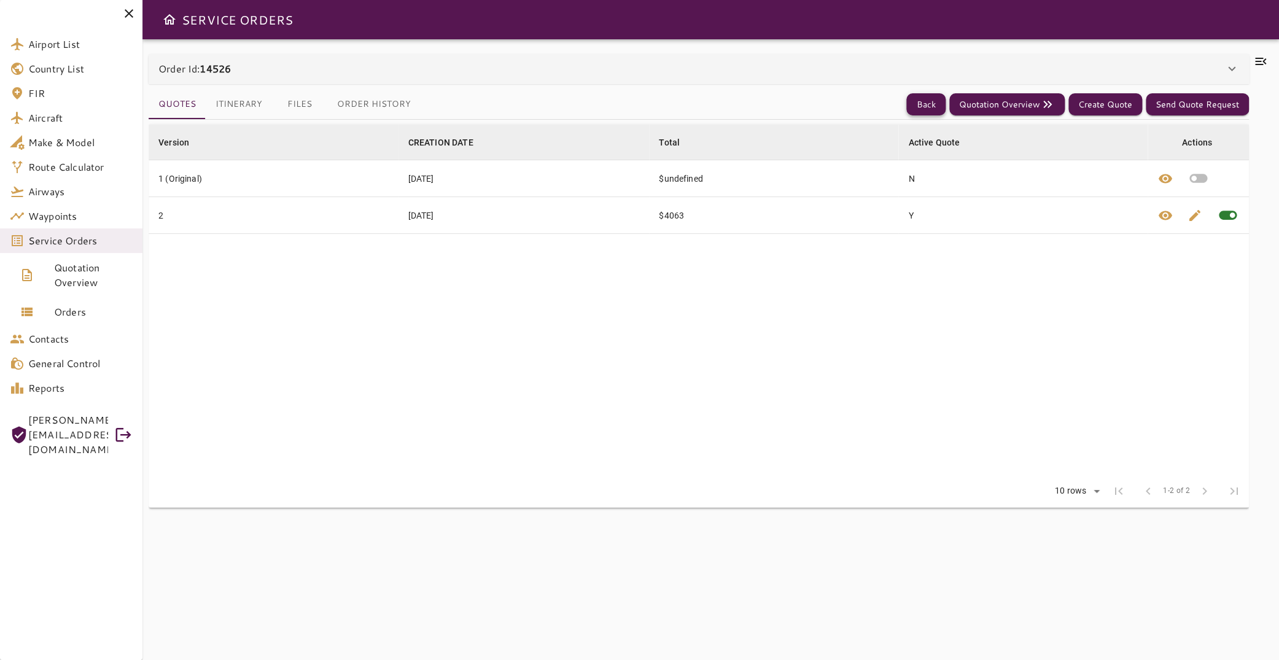
click at [915, 105] on button "Back" at bounding box center [926, 104] width 39 height 23
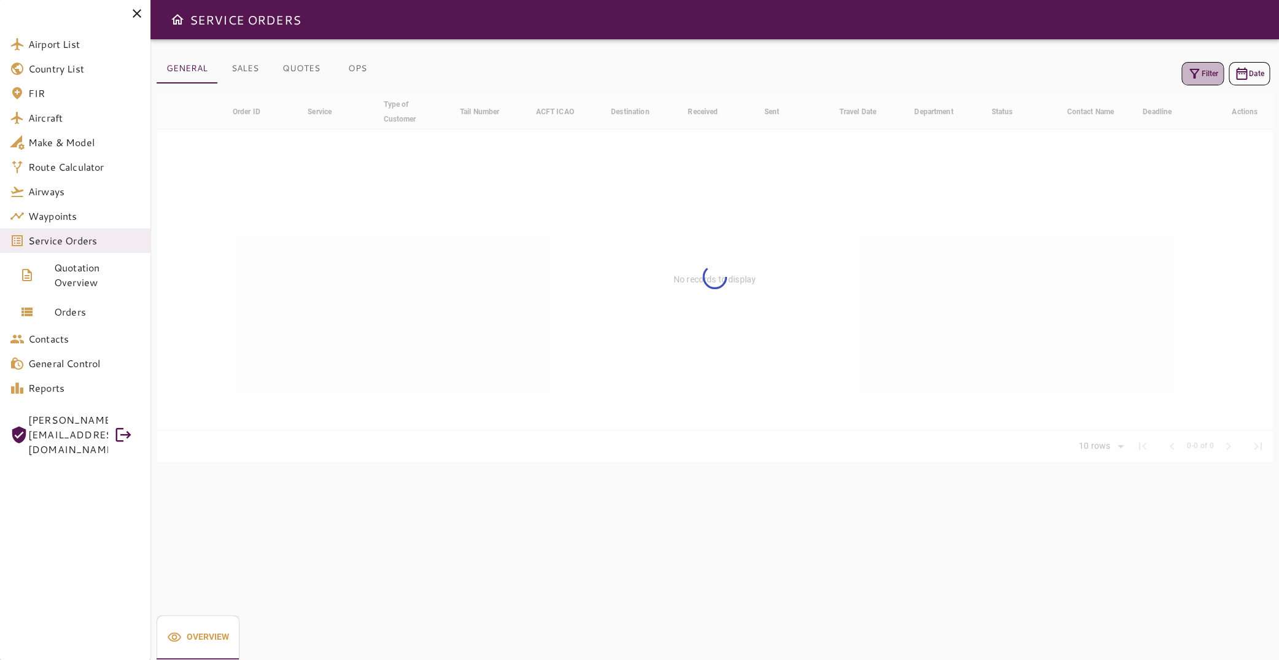
click at [1201, 71] on button "Filter" at bounding box center [1203, 73] width 42 height 23
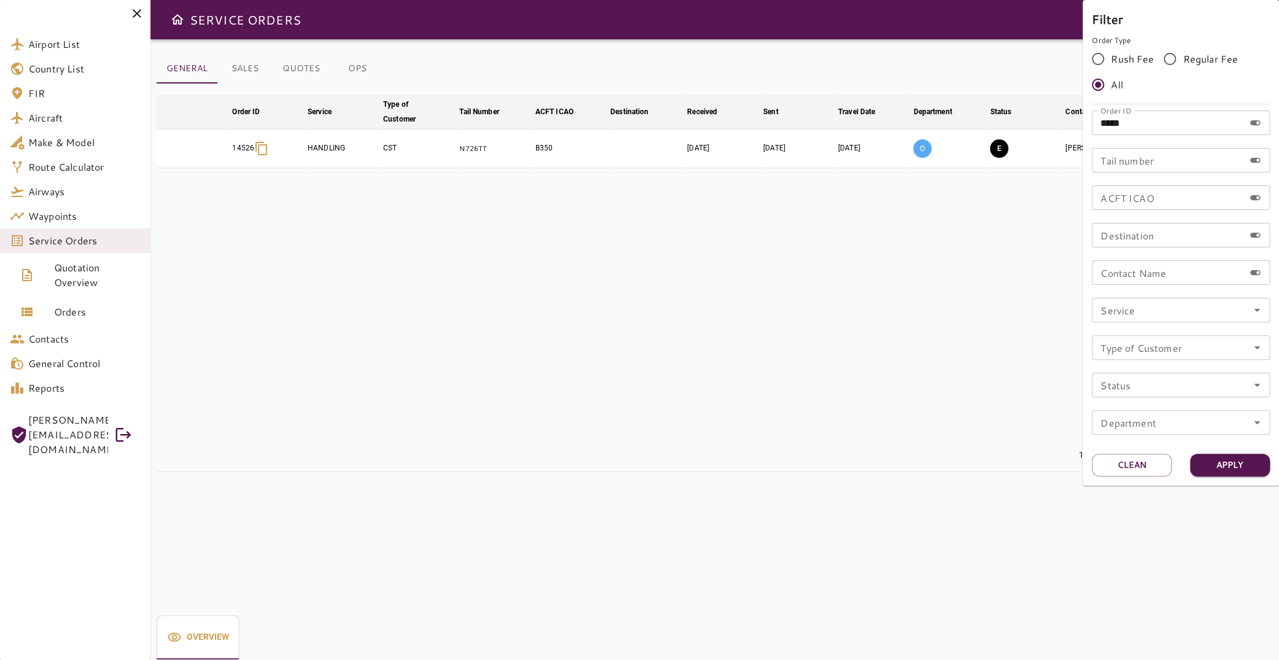
click at [1166, 122] on input "*****" at bounding box center [1168, 123] width 152 height 25
type input "*****"
click at [1209, 456] on button "Apply" at bounding box center [1230, 465] width 80 height 23
click at [760, 238] on div at bounding box center [639, 330] width 1279 height 660
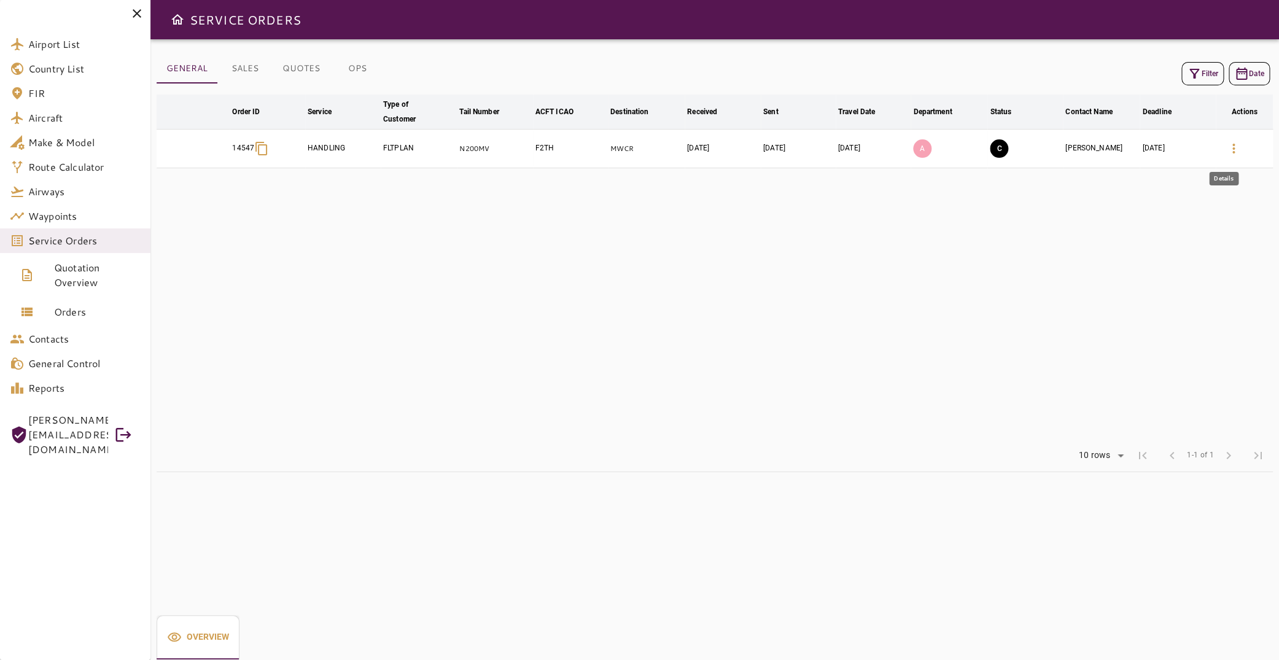
click at [1227, 149] on icon "button" at bounding box center [1234, 148] width 15 height 15
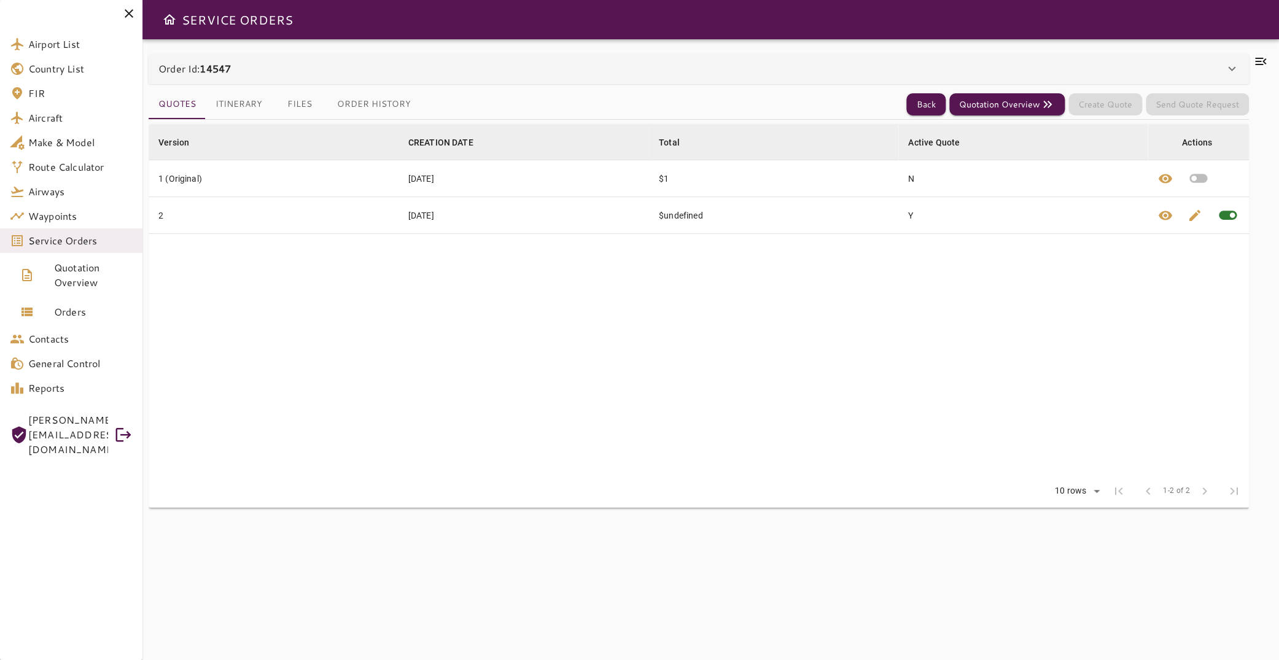
click at [1255, 59] on icon at bounding box center [1260, 61] width 11 height 7
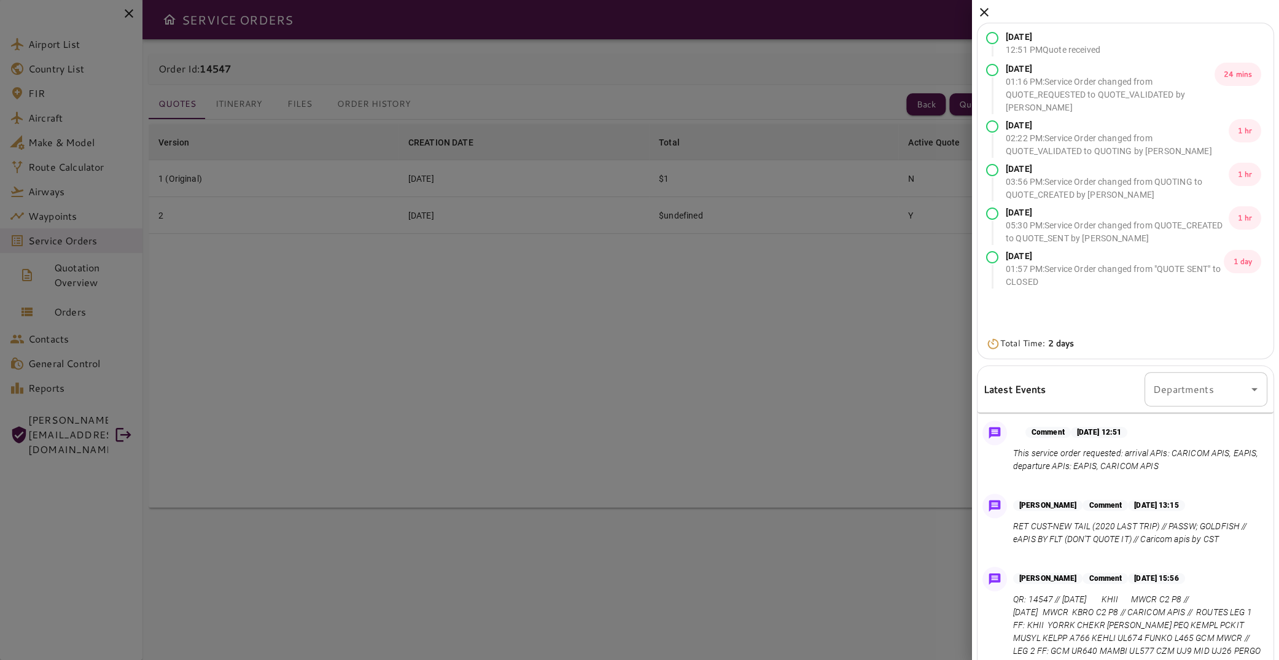
click at [986, 17] on icon at bounding box center [984, 12] width 15 height 15
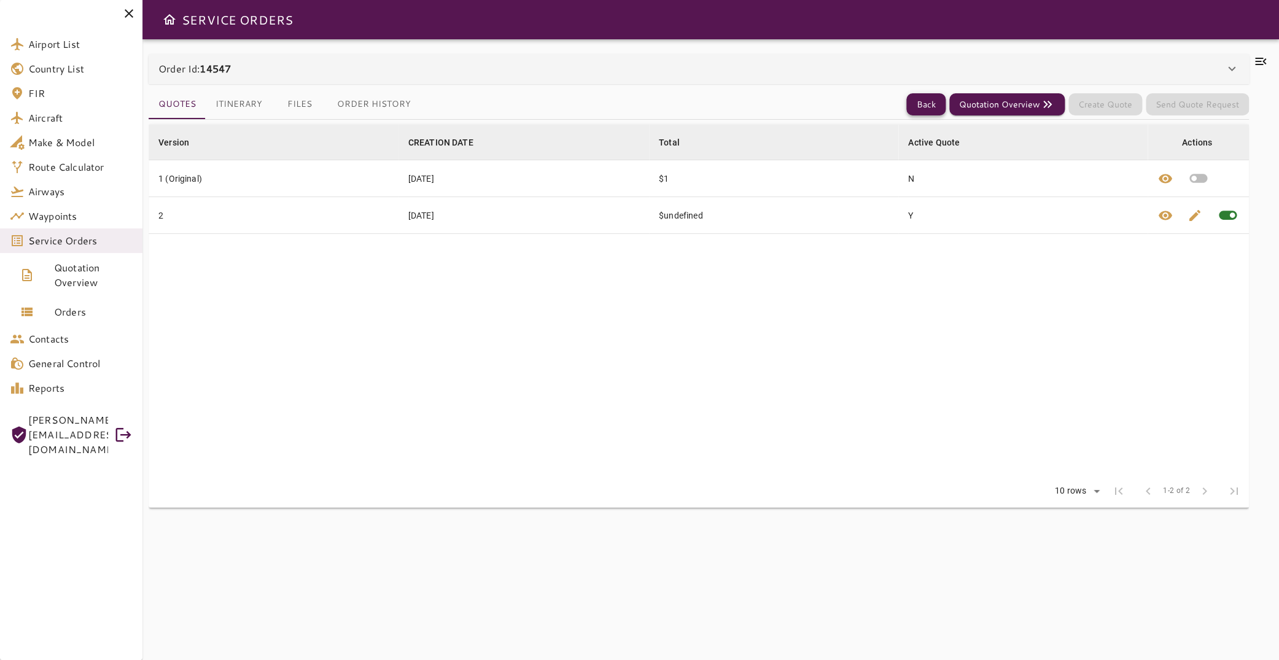
click at [908, 109] on button "Back" at bounding box center [926, 104] width 39 height 23
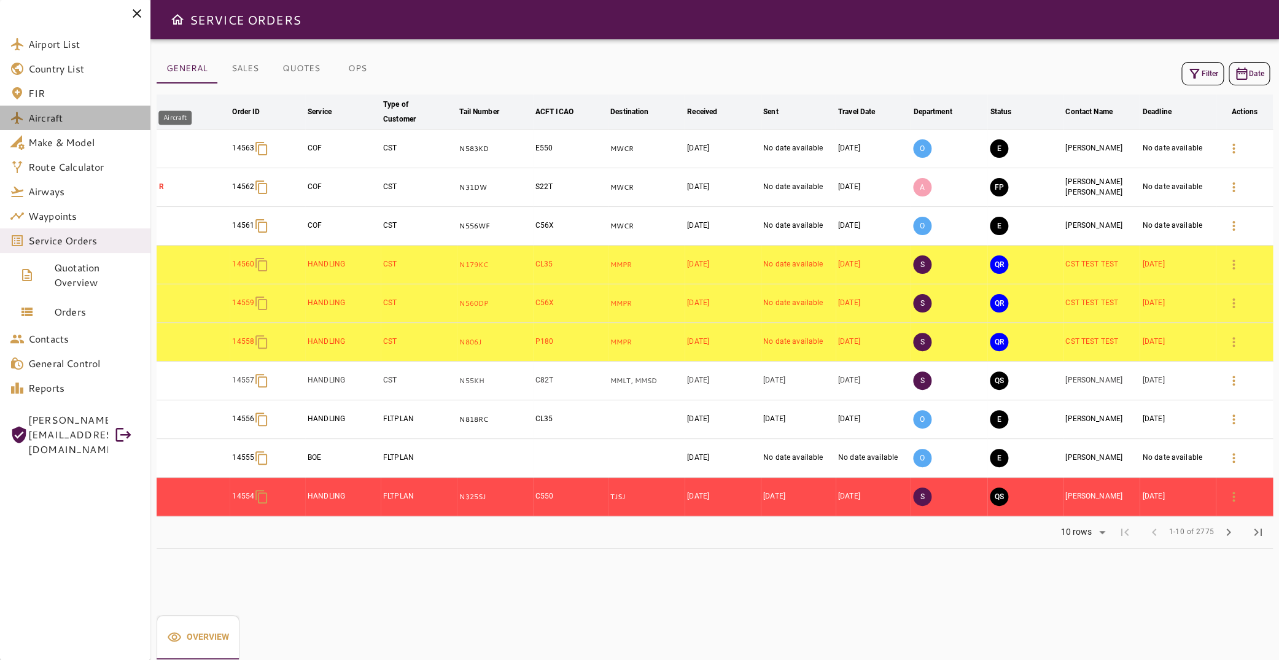
click at [69, 123] on span "Aircraft" at bounding box center [84, 118] width 112 height 15
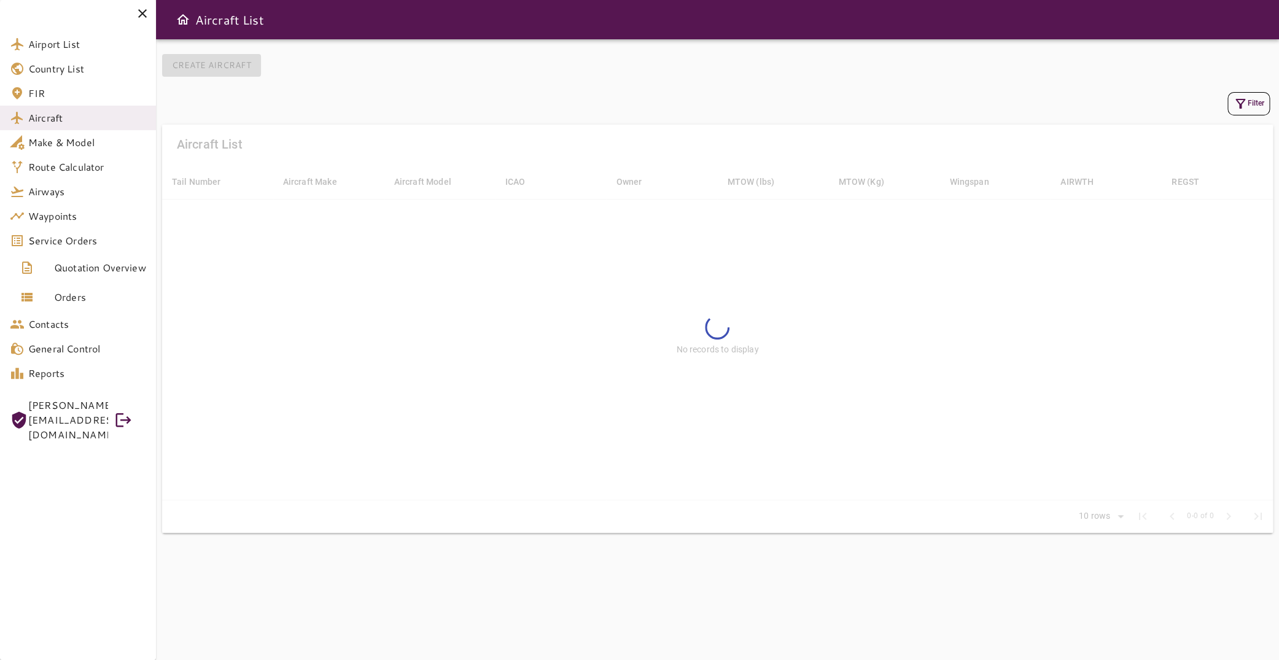
click at [1244, 104] on button "Filter" at bounding box center [1249, 103] width 42 height 23
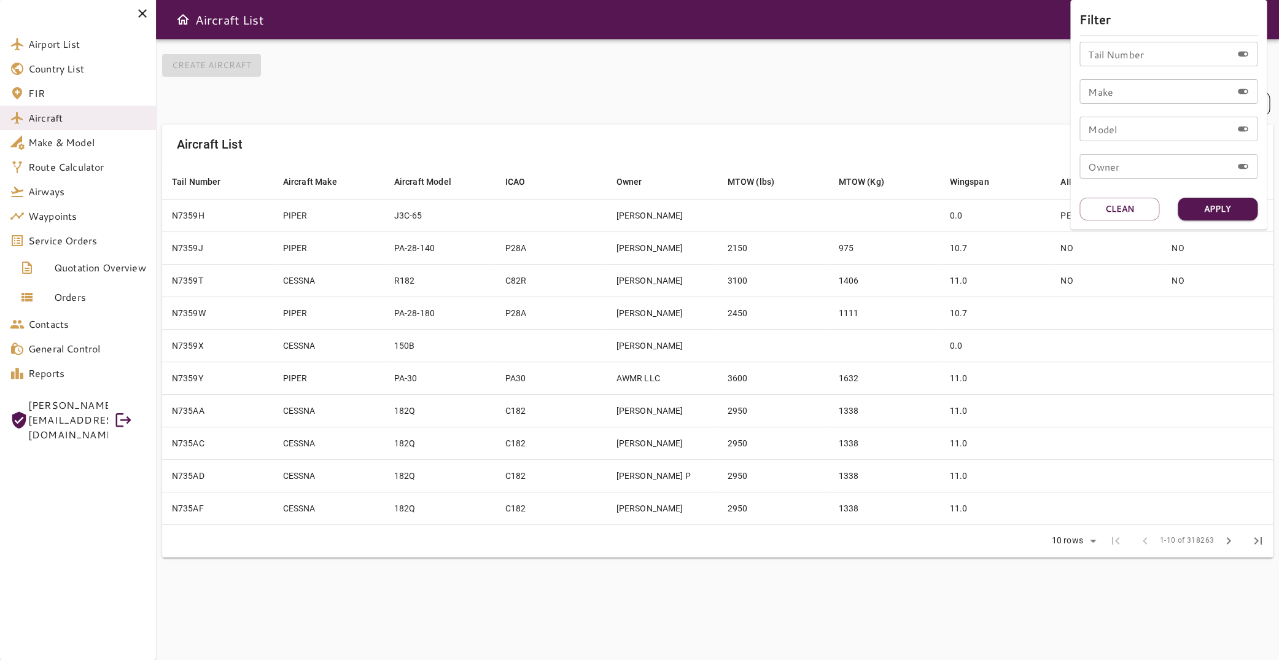
click at [1137, 56] on input "Tail Number" at bounding box center [1156, 54] width 152 height 25
type input "******"
click at [1203, 203] on button "Apply" at bounding box center [1218, 209] width 80 height 23
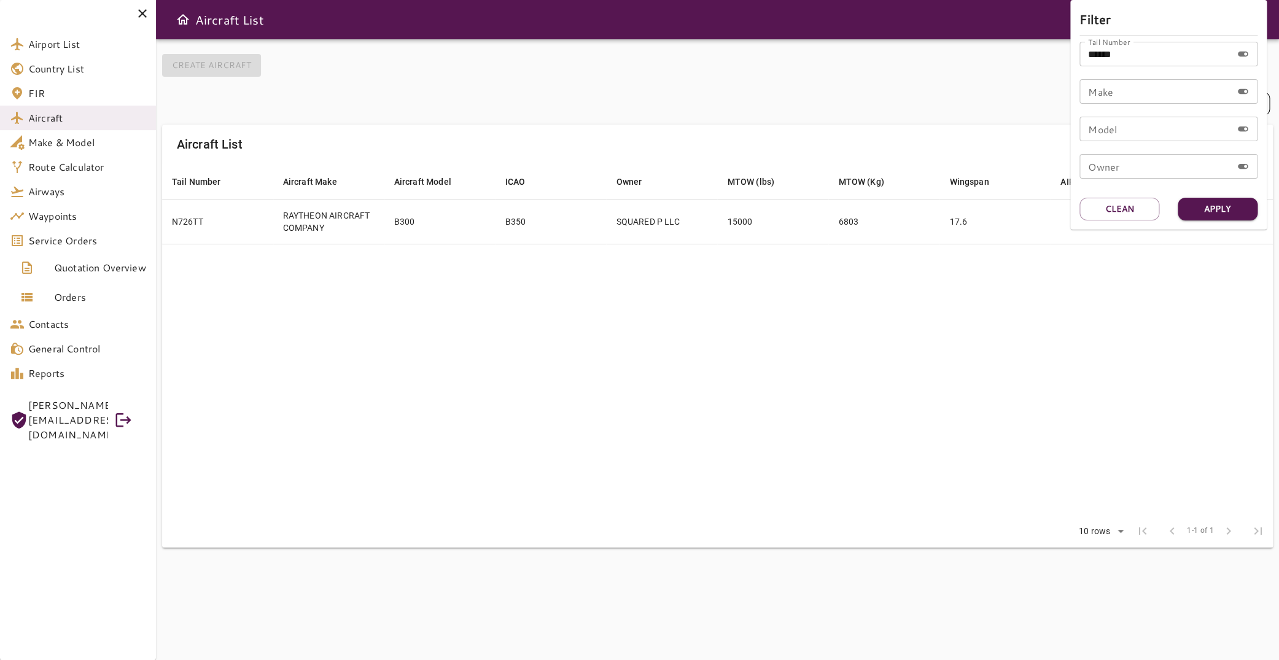
click at [529, 262] on div at bounding box center [639, 330] width 1279 height 660
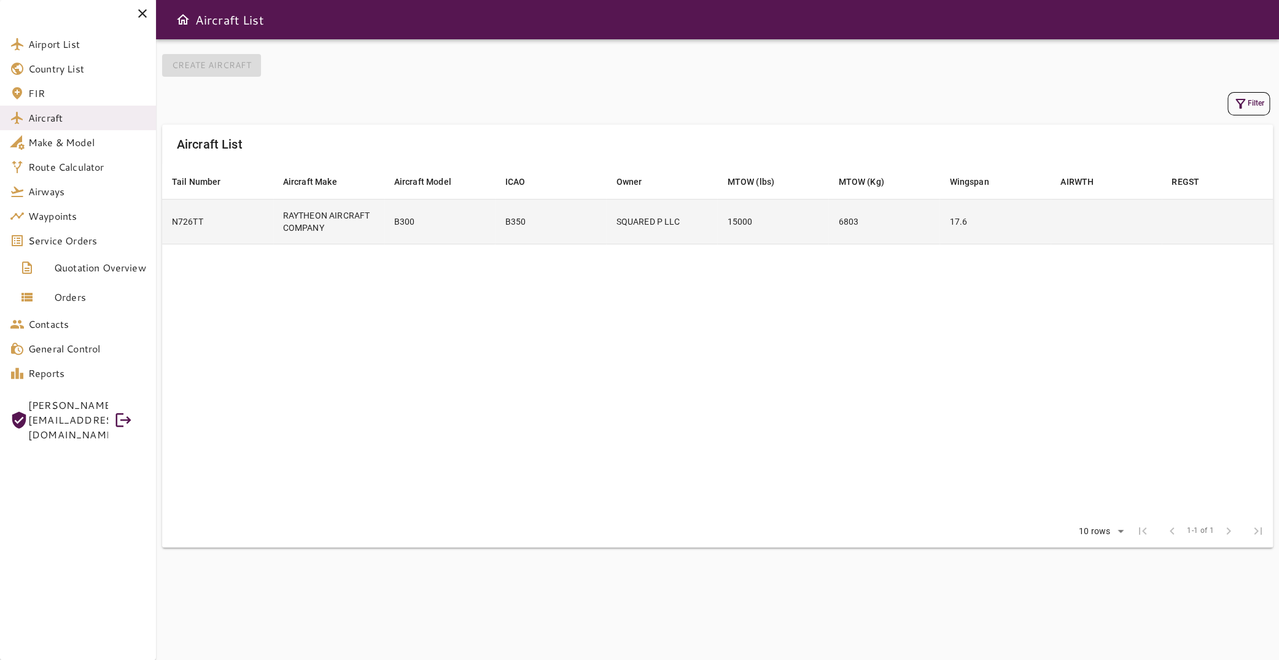
click at [509, 223] on td "B350" at bounding box center [550, 221] width 111 height 45
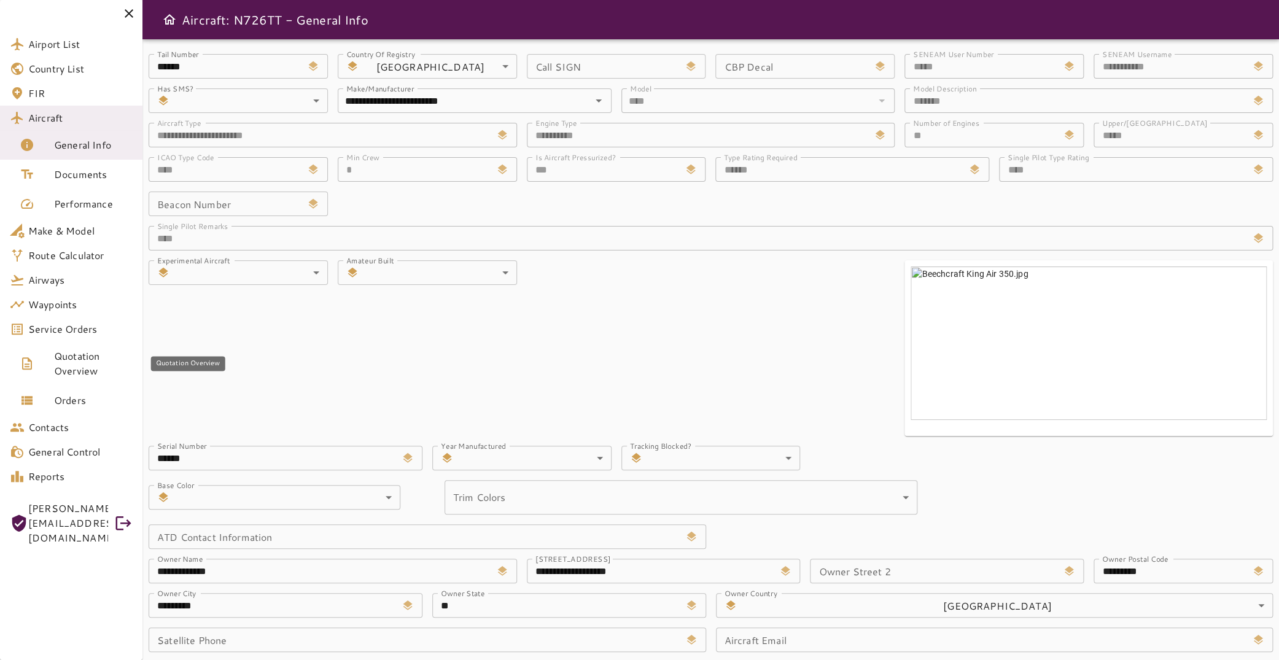
click at [88, 330] on span "Service Orders" at bounding box center [80, 329] width 104 height 15
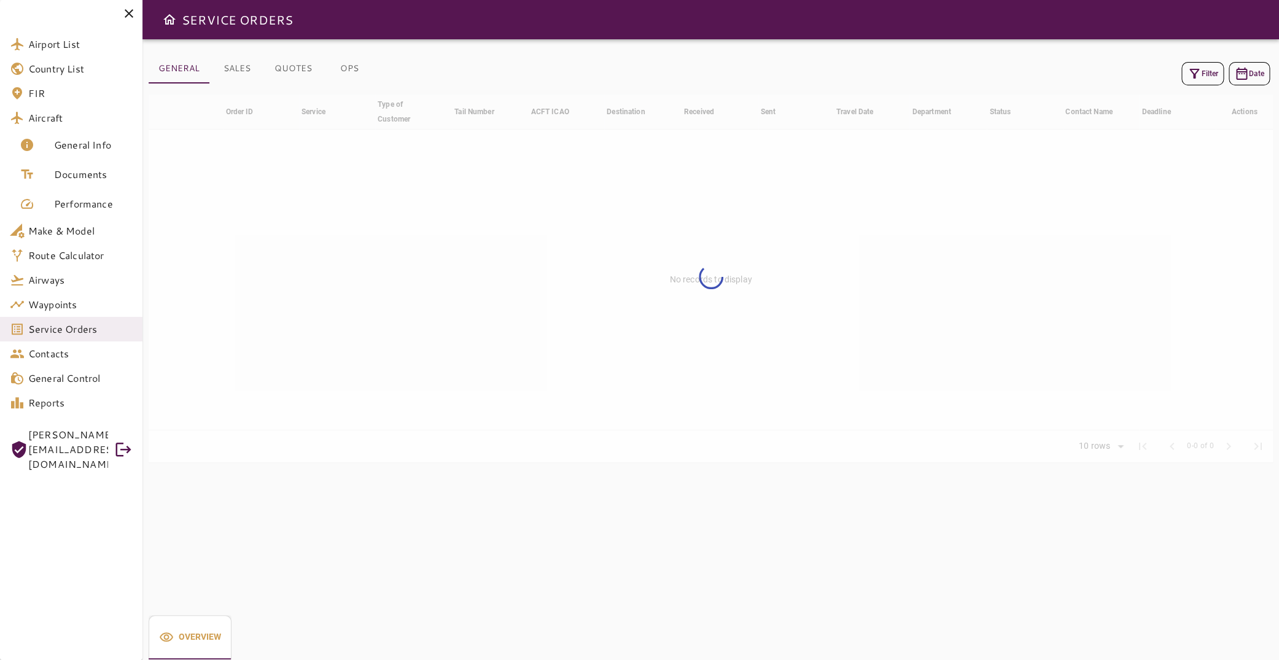
click at [1193, 78] on button "Filter" at bounding box center [1203, 73] width 42 height 23
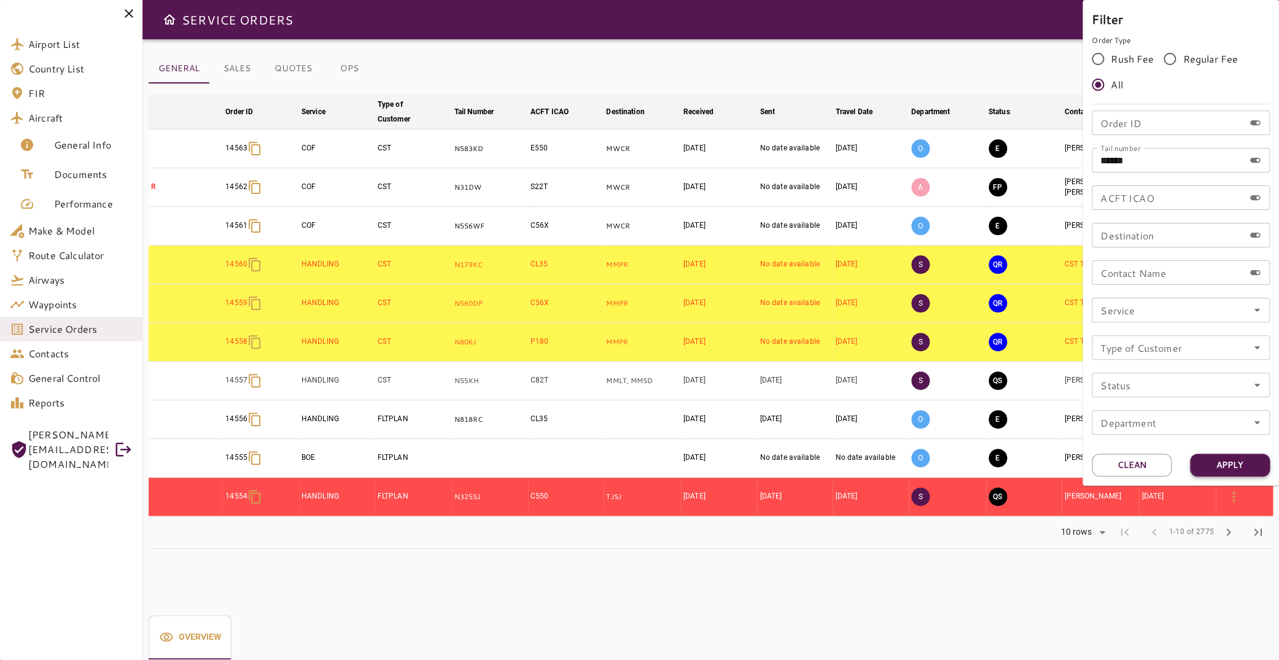
click at [1221, 459] on button "Apply" at bounding box center [1230, 465] width 80 height 23
click at [1220, 467] on button "Apply" at bounding box center [1230, 465] width 80 height 23
click at [708, 515] on div at bounding box center [639, 330] width 1279 height 660
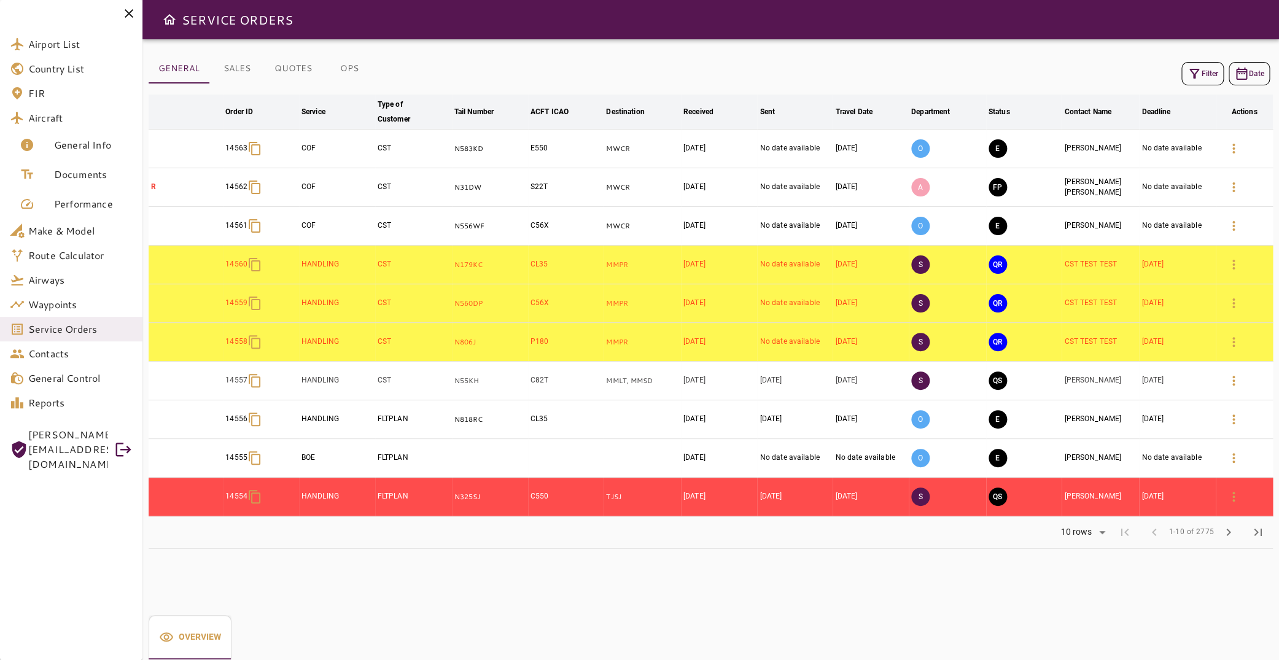
click at [1208, 77] on button "Filter" at bounding box center [1203, 73] width 42 height 23
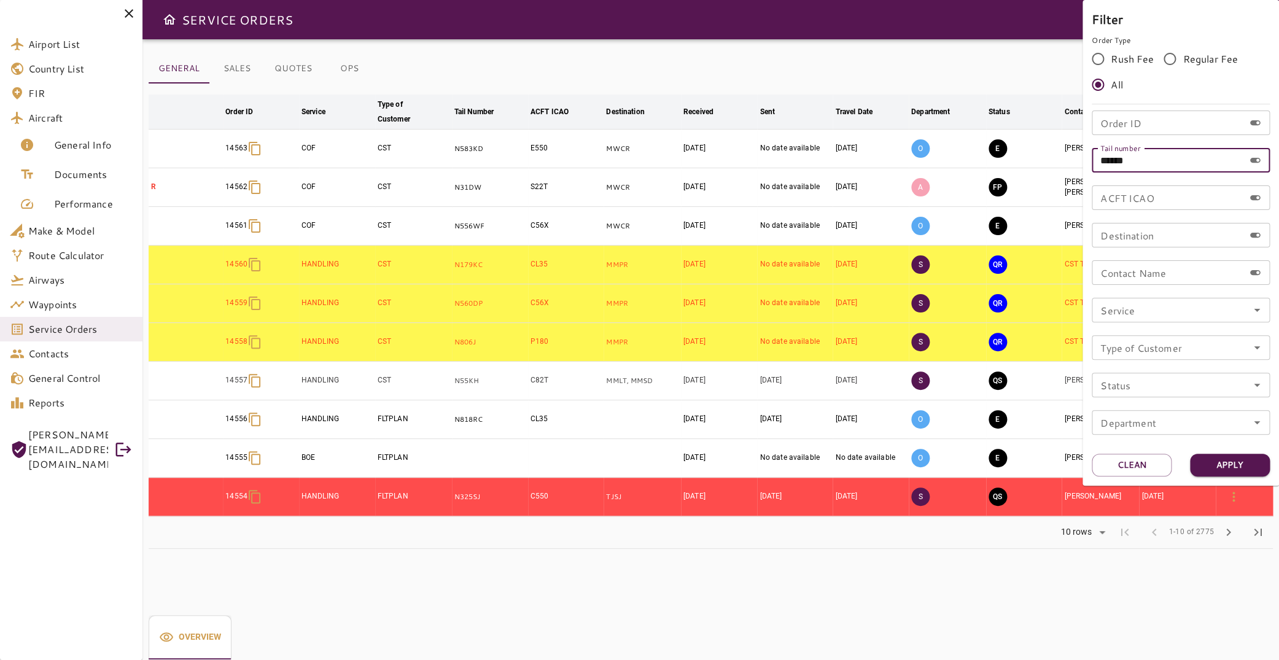
drag, startPoint x: 1183, startPoint y: 154, endPoint x: 1010, endPoint y: 158, distance: 172.7
click at [1092, 158] on input "******" at bounding box center [1168, 160] width 152 height 25
click at [1145, 125] on input "Order ID" at bounding box center [1168, 123] width 152 height 25
type input "*****"
click at [1244, 469] on button "Apply" at bounding box center [1230, 465] width 80 height 23
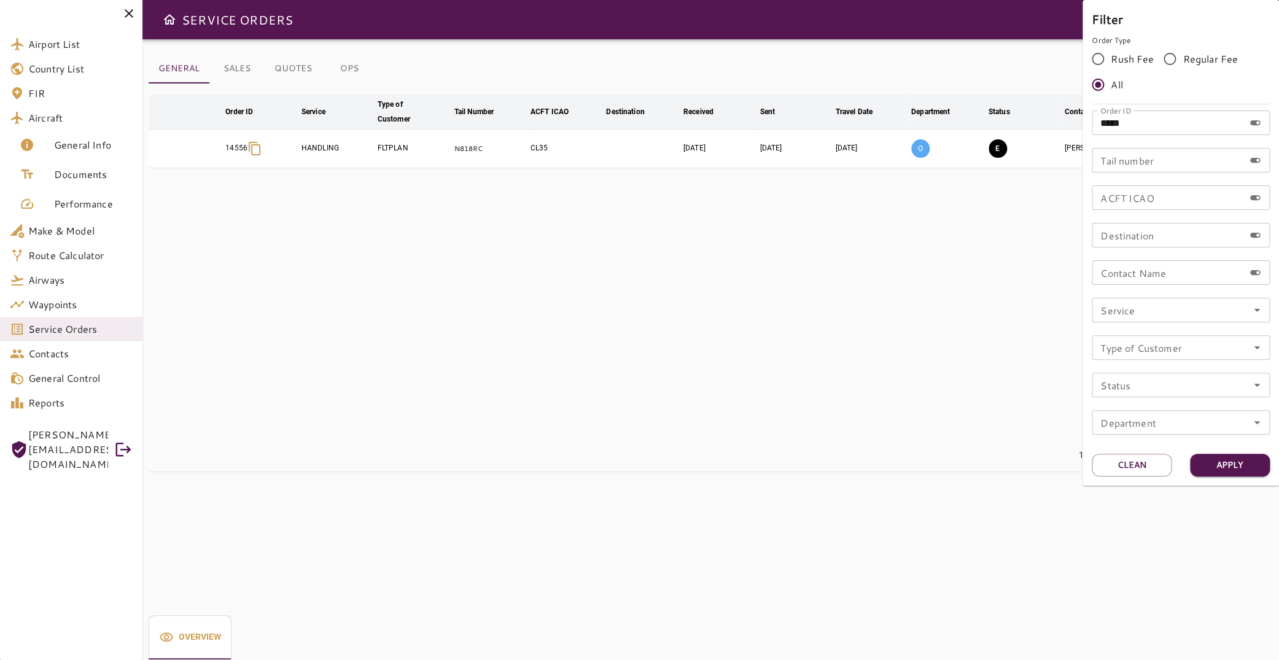
click at [463, 154] on div at bounding box center [639, 330] width 1279 height 660
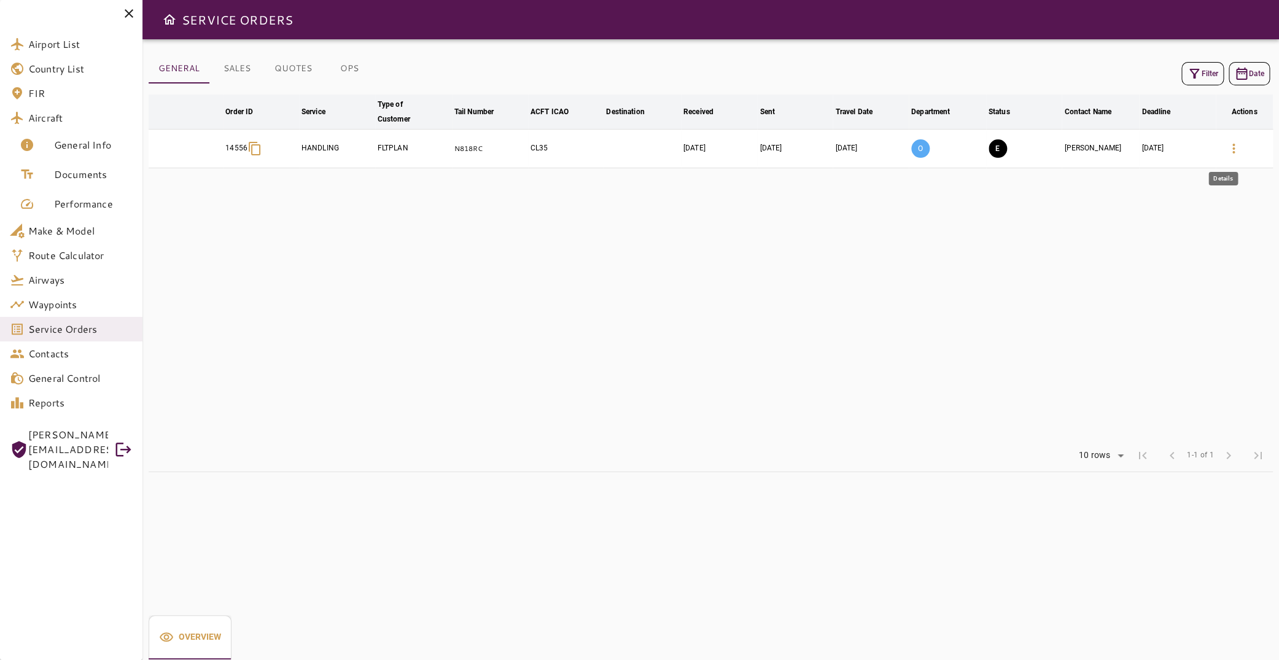
click at [1227, 150] on icon "button" at bounding box center [1234, 148] width 15 height 15
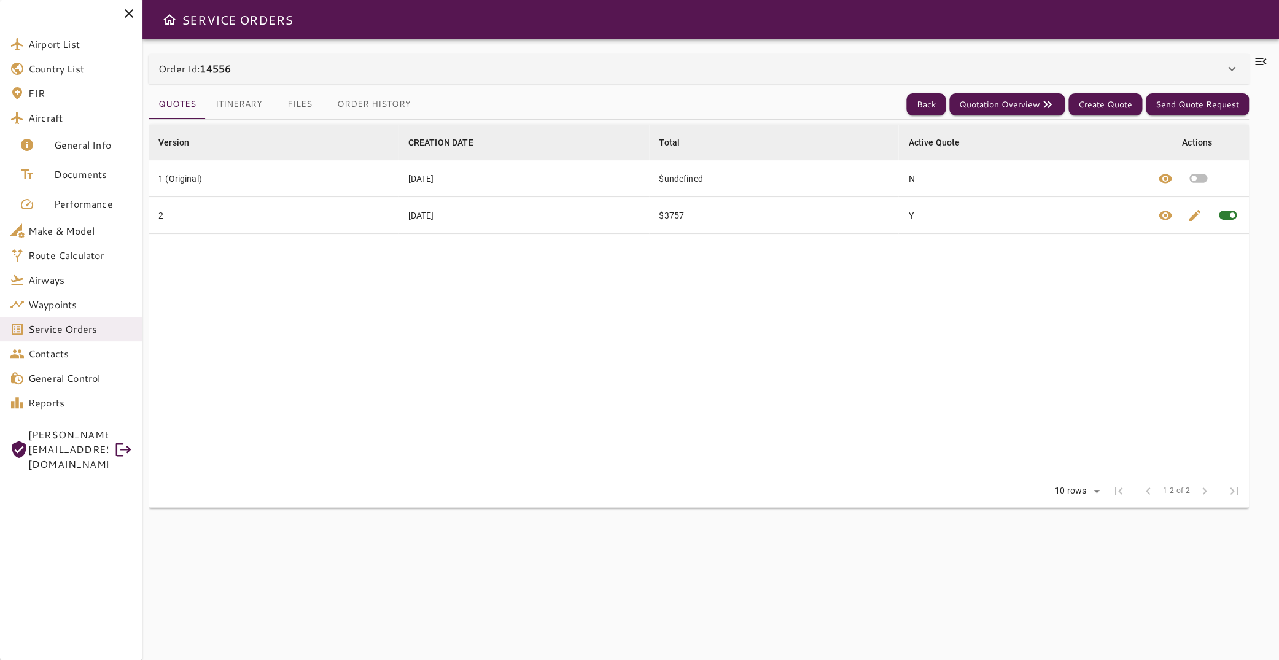
click at [1255, 61] on icon at bounding box center [1260, 61] width 11 height 7
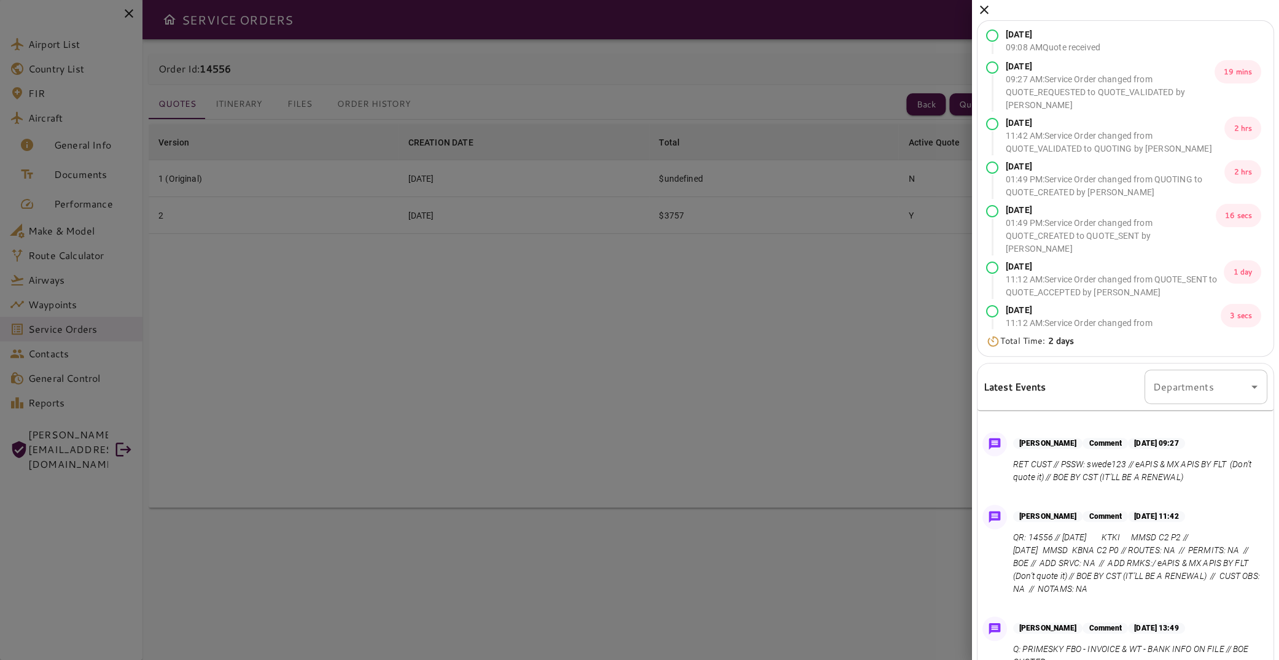
scroll to position [61, 0]
click at [754, 456] on div at bounding box center [639, 330] width 1279 height 660
click at [983, 11] on icon at bounding box center [984, 10] width 9 height 9
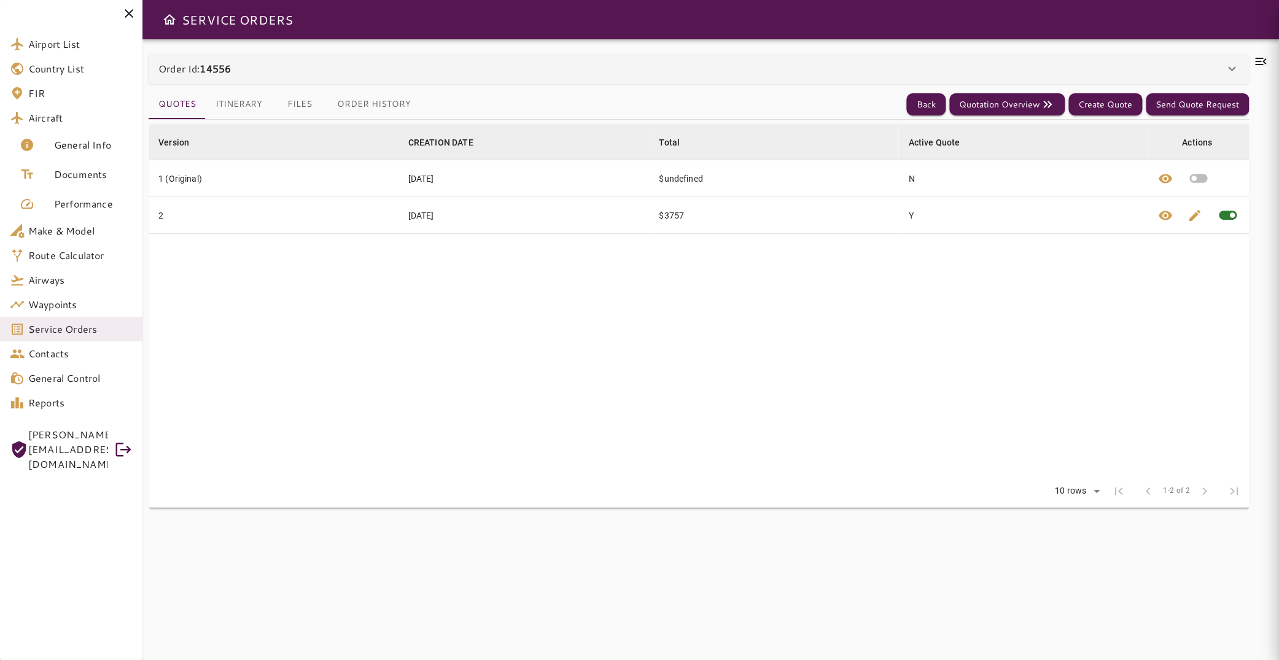
scroll to position [0, 0]
click at [223, 103] on button "Itinerary" at bounding box center [239, 104] width 66 height 29
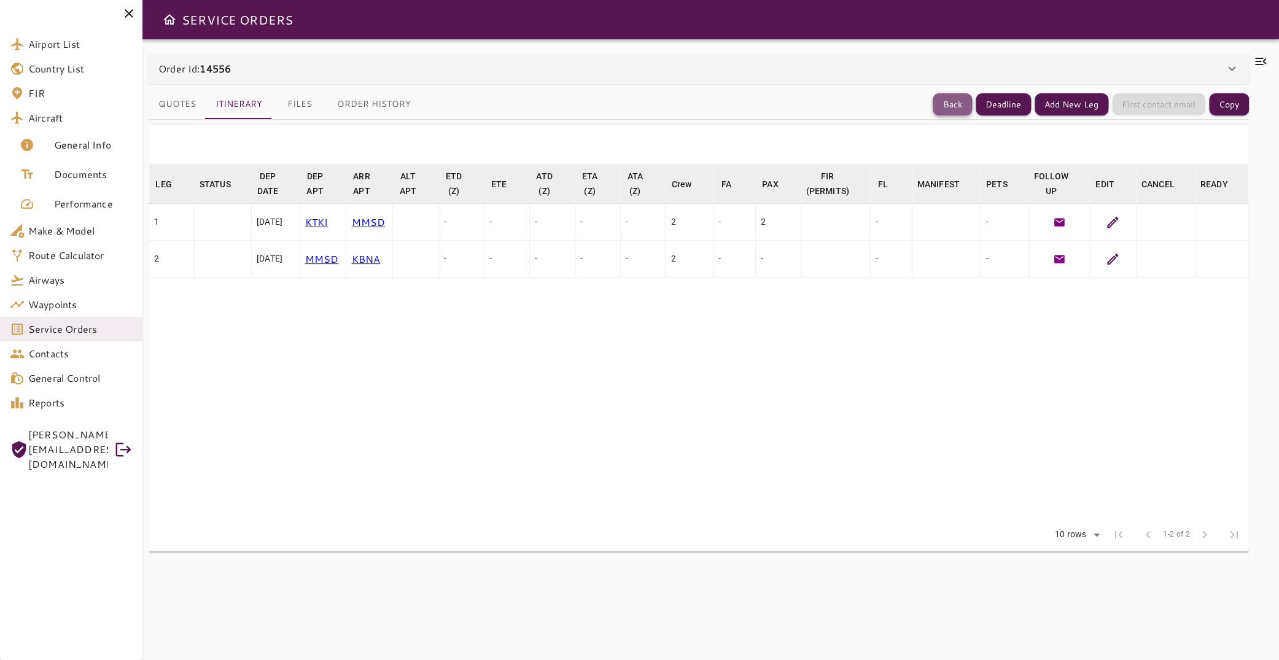
click at [933, 103] on button "Back" at bounding box center [952, 104] width 39 height 23
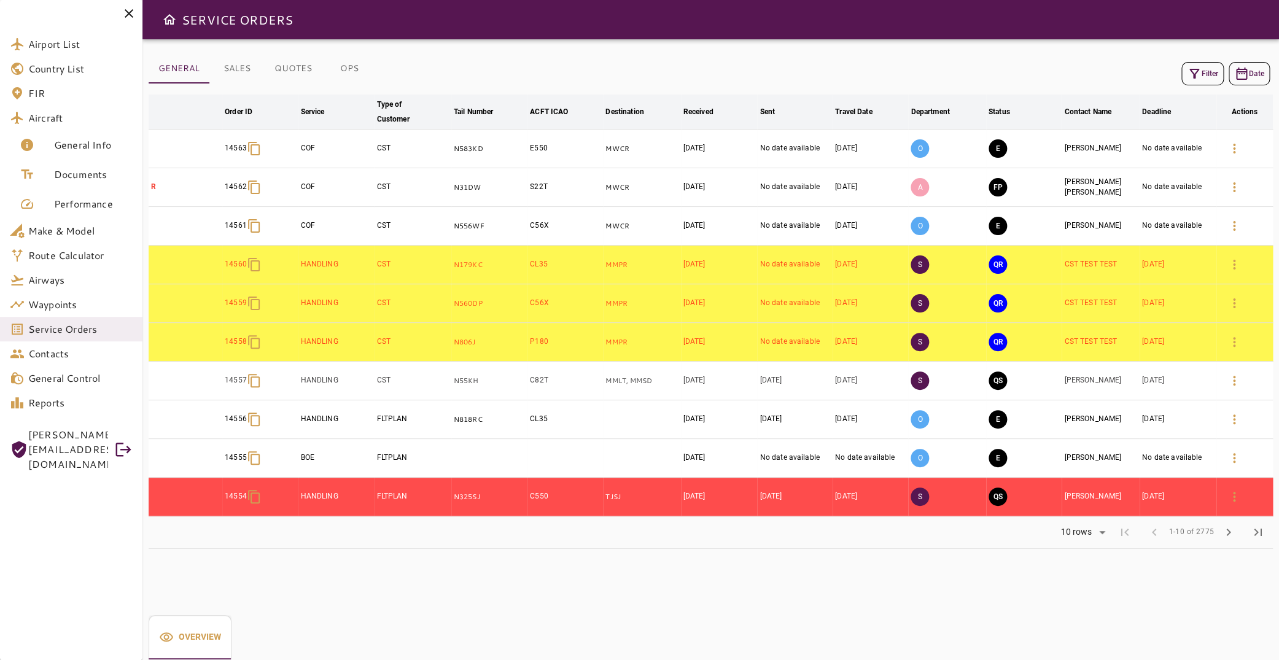
click at [1205, 79] on button "Filter" at bounding box center [1203, 73] width 42 height 23
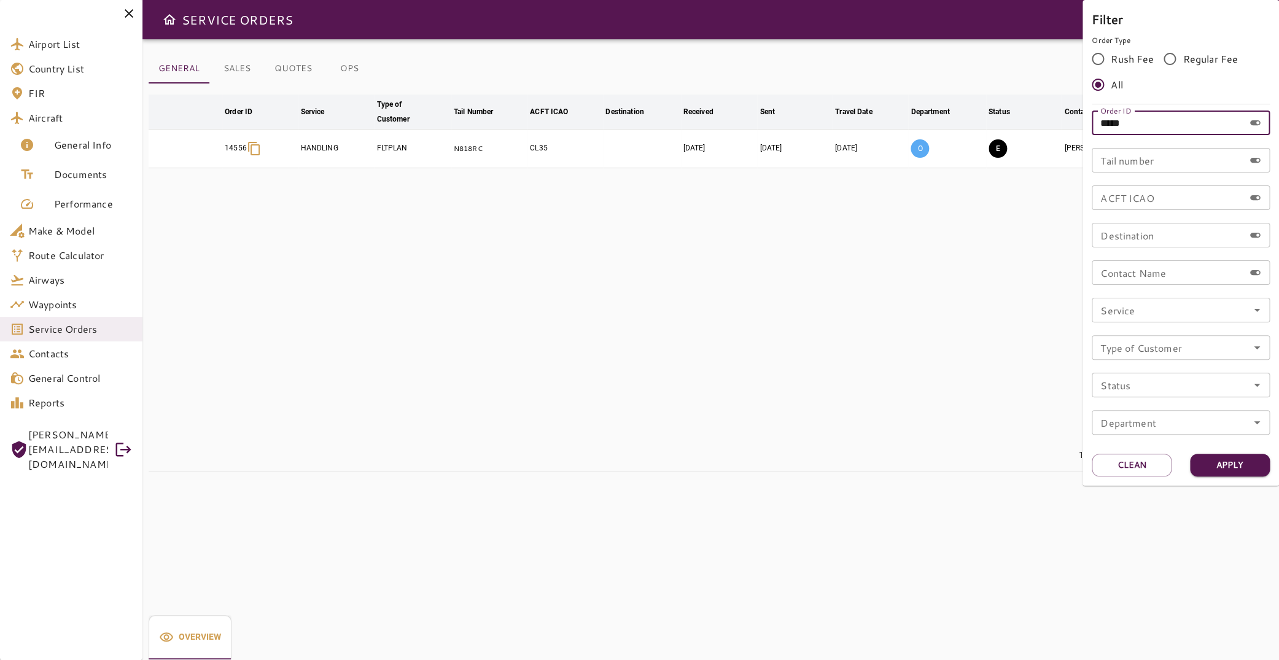
drag, startPoint x: 1187, startPoint y: 128, endPoint x: 1121, endPoint y: 130, distance: 65.8
click at [1121, 130] on input "*****" at bounding box center [1168, 123] width 152 height 25
type input "*****"
click at [1229, 467] on button "Apply" at bounding box center [1230, 465] width 80 height 23
click at [800, 243] on div at bounding box center [639, 330] width 1279 height 660
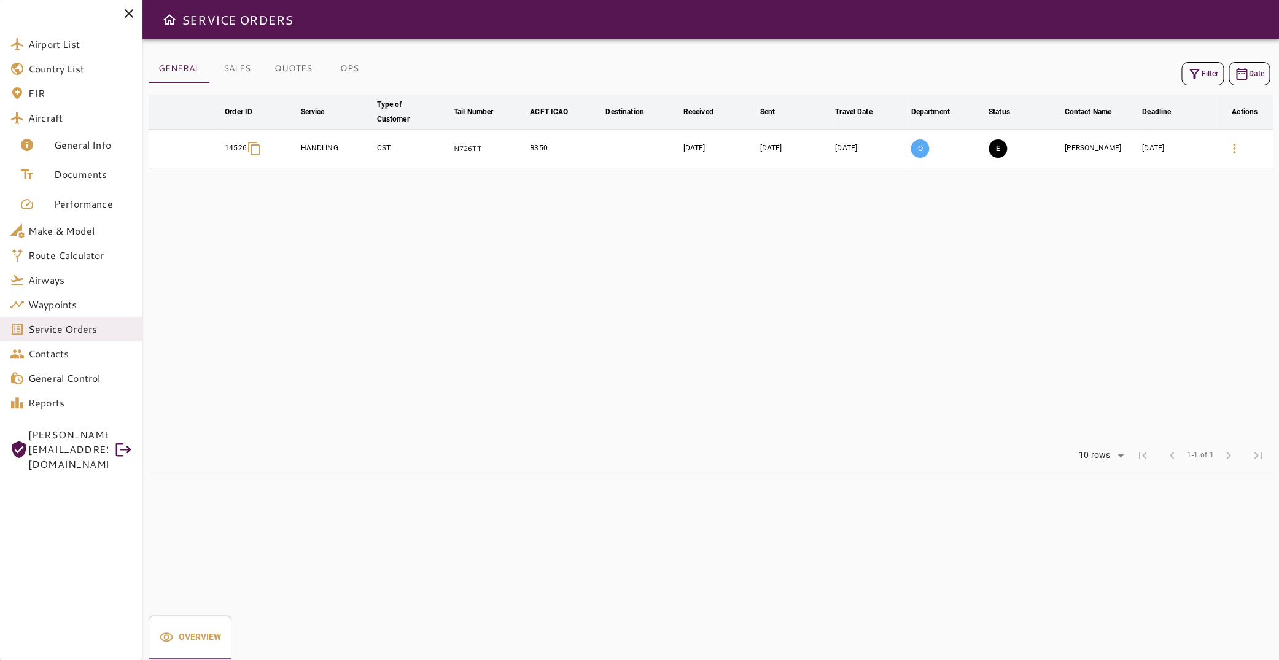
click at [1227, 150] on icon "button" at bounding box center [1234, 148] width 15 height 15
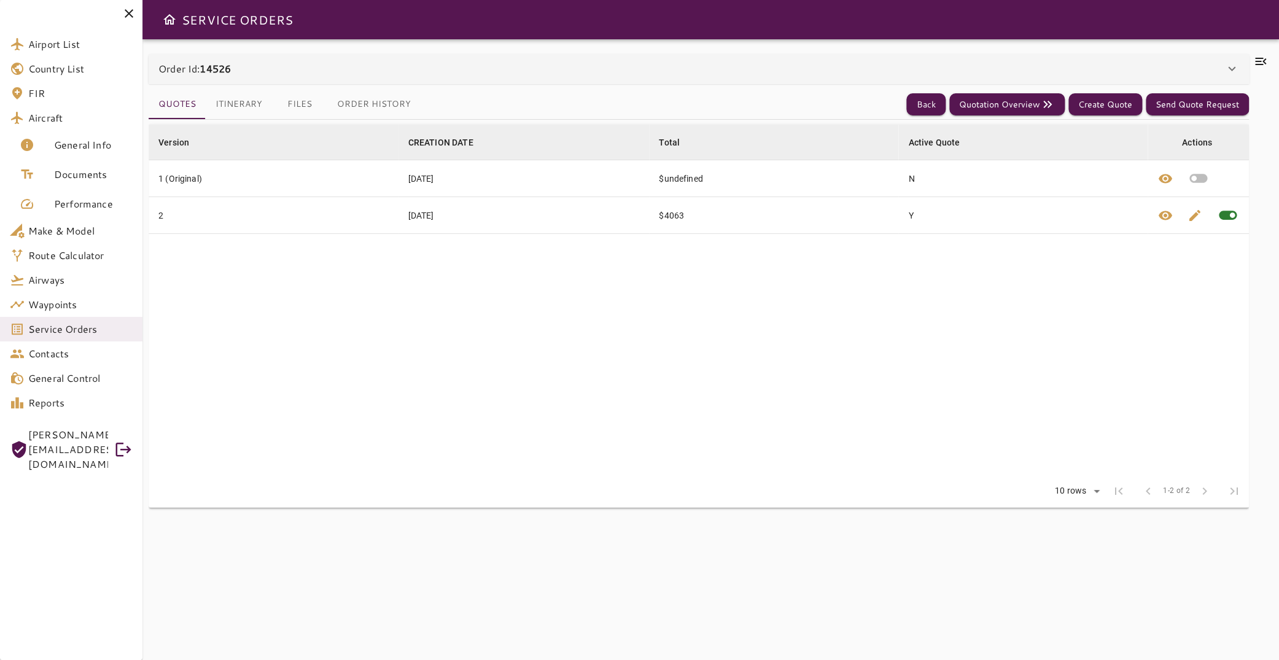
click at [1255, 61] on icon at bounding box center [1260, 61] width 11 height 7
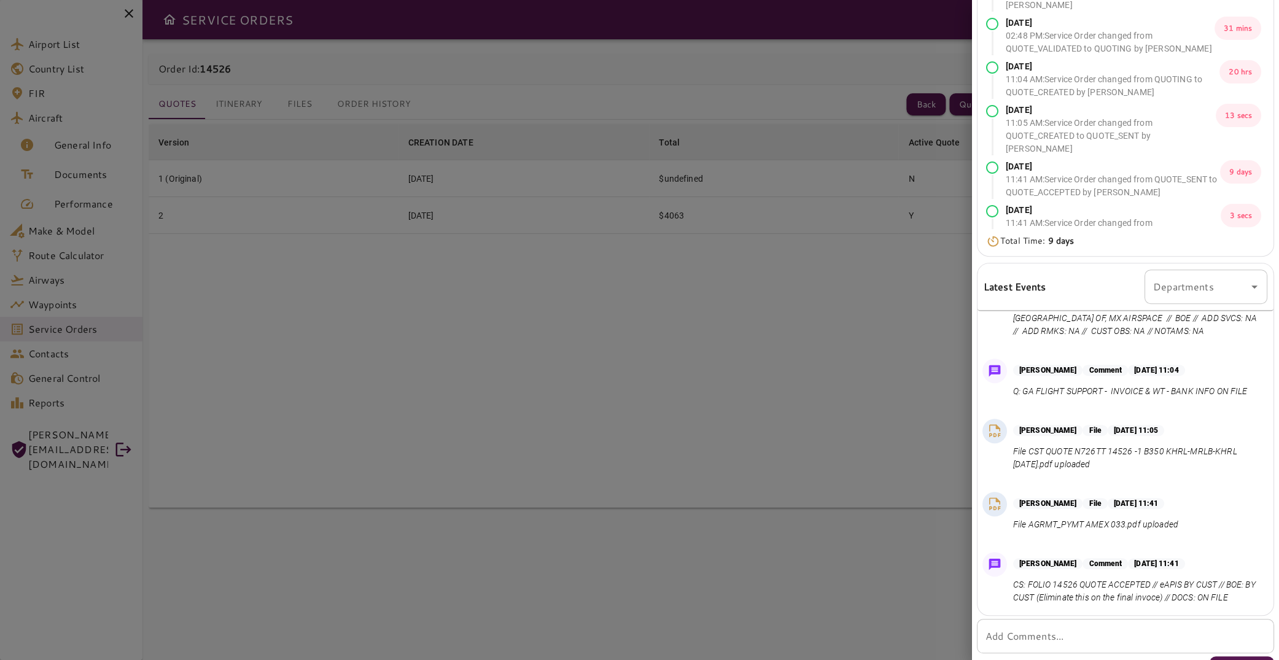
scroll to position [125, 0]
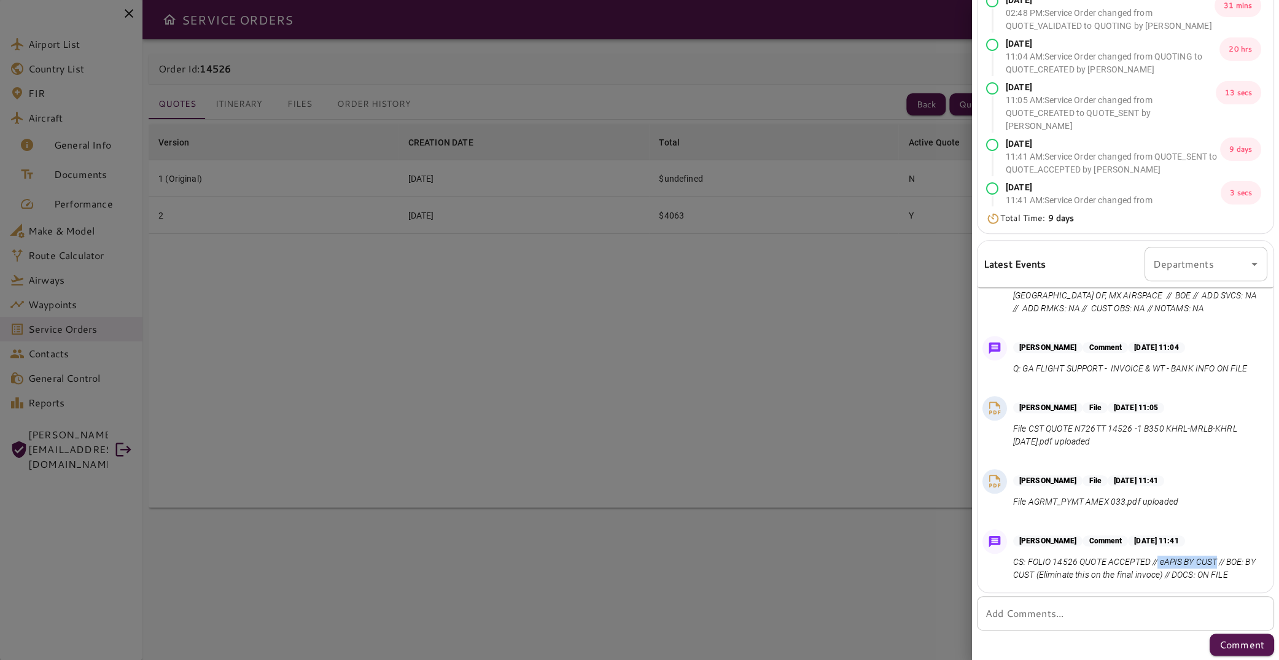
drag, startPoint x: 1158, startPoint y: 546, endPoint x: 1218, endPoint y: 546, distance: 59.6
click at [1218, 556] on p "CS: FOLIO 14526 QUOTE ACCEPTED // eAPIS BY CUST // BOE: BY CUST (Eliminate this…" at bounding box center [1137, 569] width 249 height 26
click at [1192, 560] on p "CS: FOLIO 14526 QUOTE ACCEPTED // eAPIS BY CUST // BOE: BY CUST (Eliminate this…" at bounding box center [1137, 569] width 249 height 26
drag, startPoint x: 1015, startPoint y: 561, endPoint x: 1067, endPoint y: 562, distance: 52.2
click at [1067, 562] on p "CS: FOLIO 14526 QUOTE ACCEPTED // eAPIS BY CUST // BOE: BY CUST (Eliminate this…" at bounding box center [1137, 569] width 249 height 26
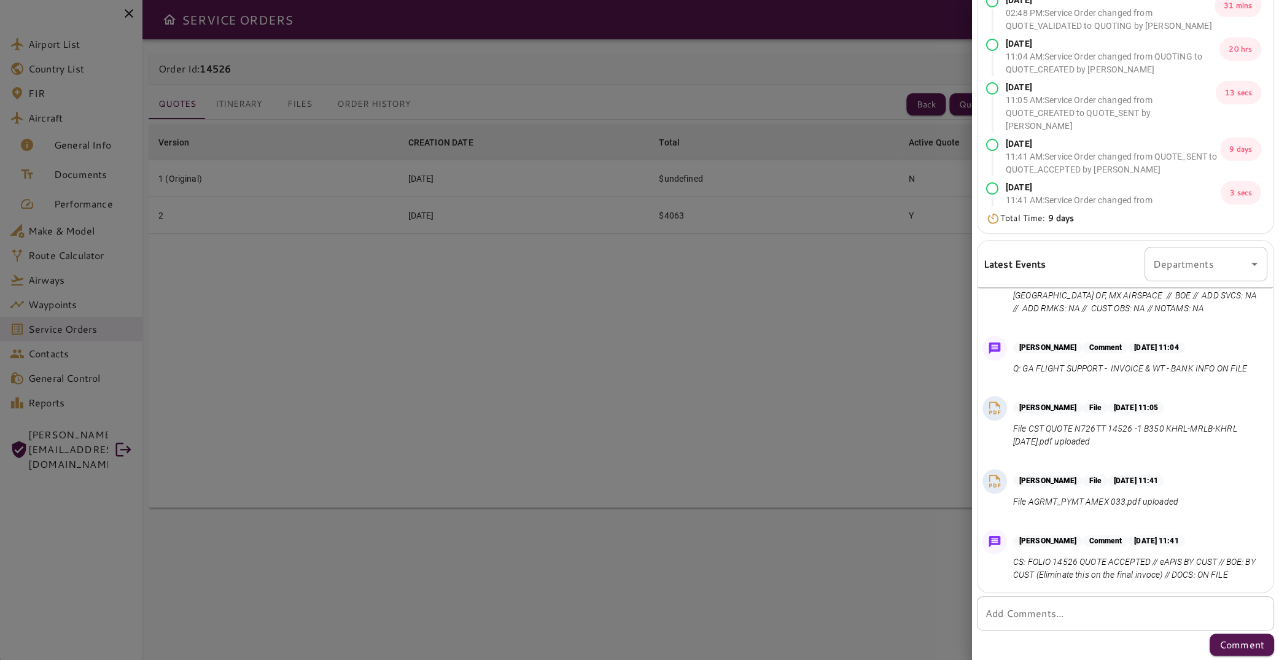
click at [1060, 569] on p "CS: FOLIO 14526 QUOTE ACCEPTED // eAPIS BY CUST // BOE: BY CUST (Eliminate this…" at bounding box center [1137, 569] width 249 height 26
